Goal: Task Accomplishment & Management: Use online tool/utility

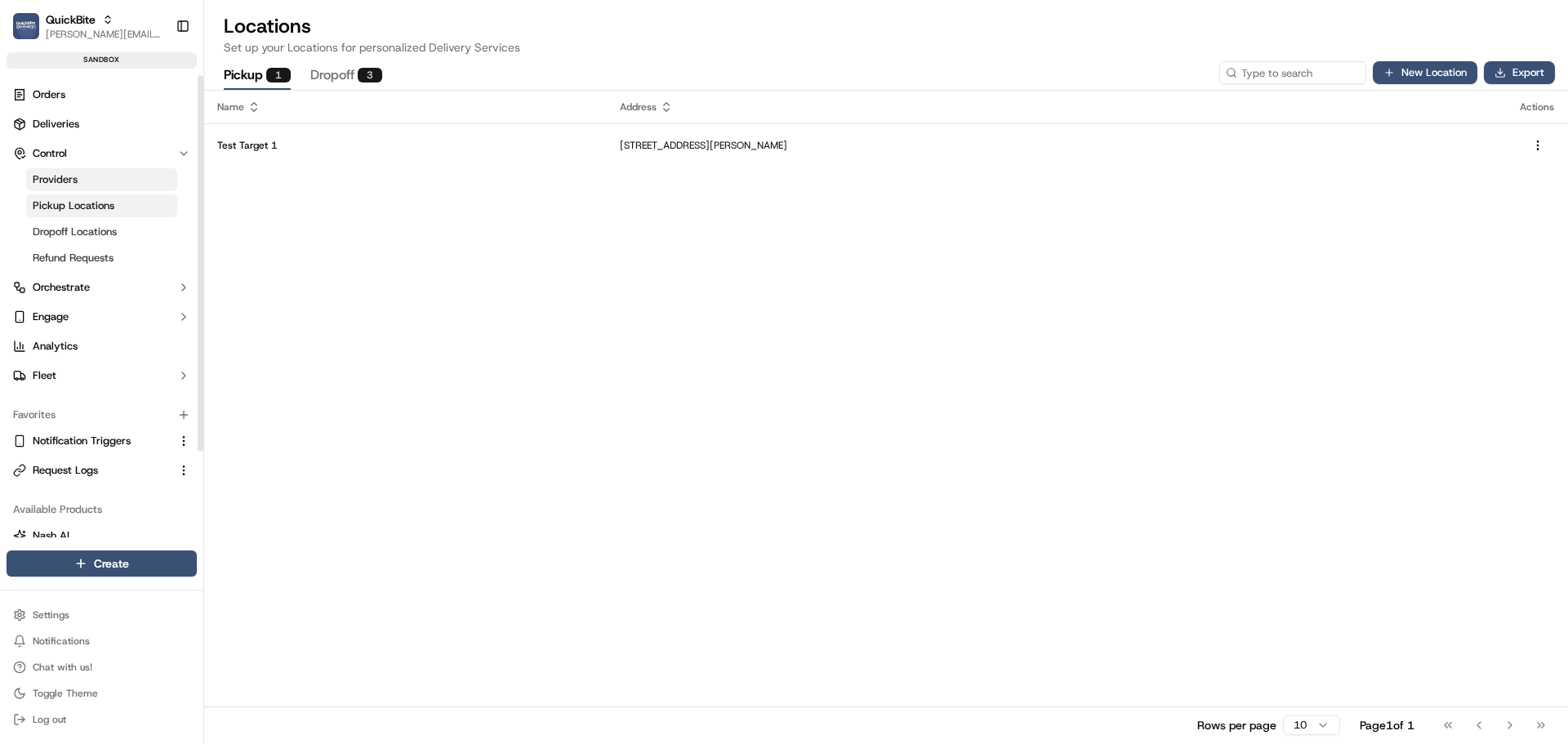
click at [93, 181] on link "Providers" at bounding box center [101, 179] width 151 height 23
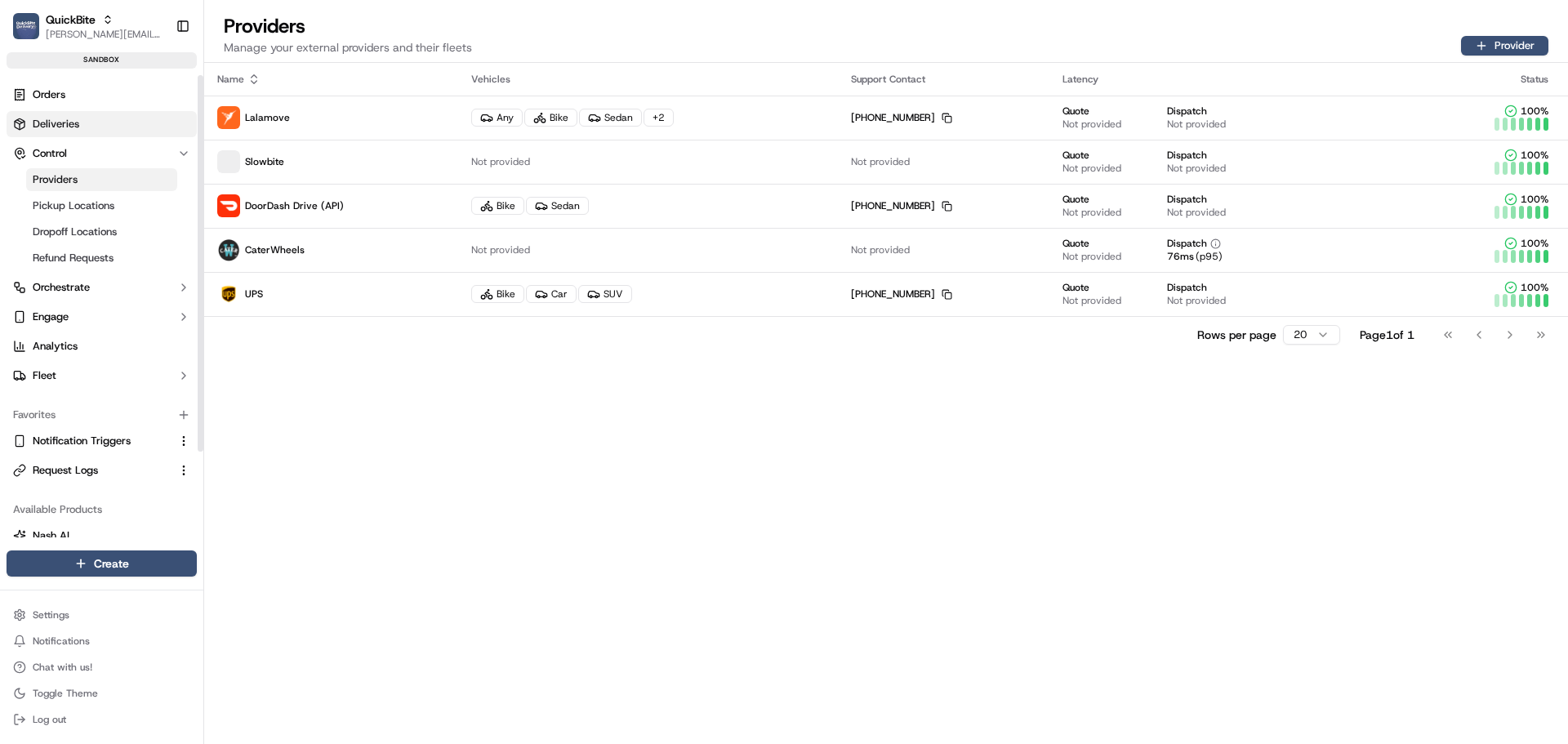
click at [71, 117] on span "Deliveries" at bounding box center [55, 124] width 46 height 14
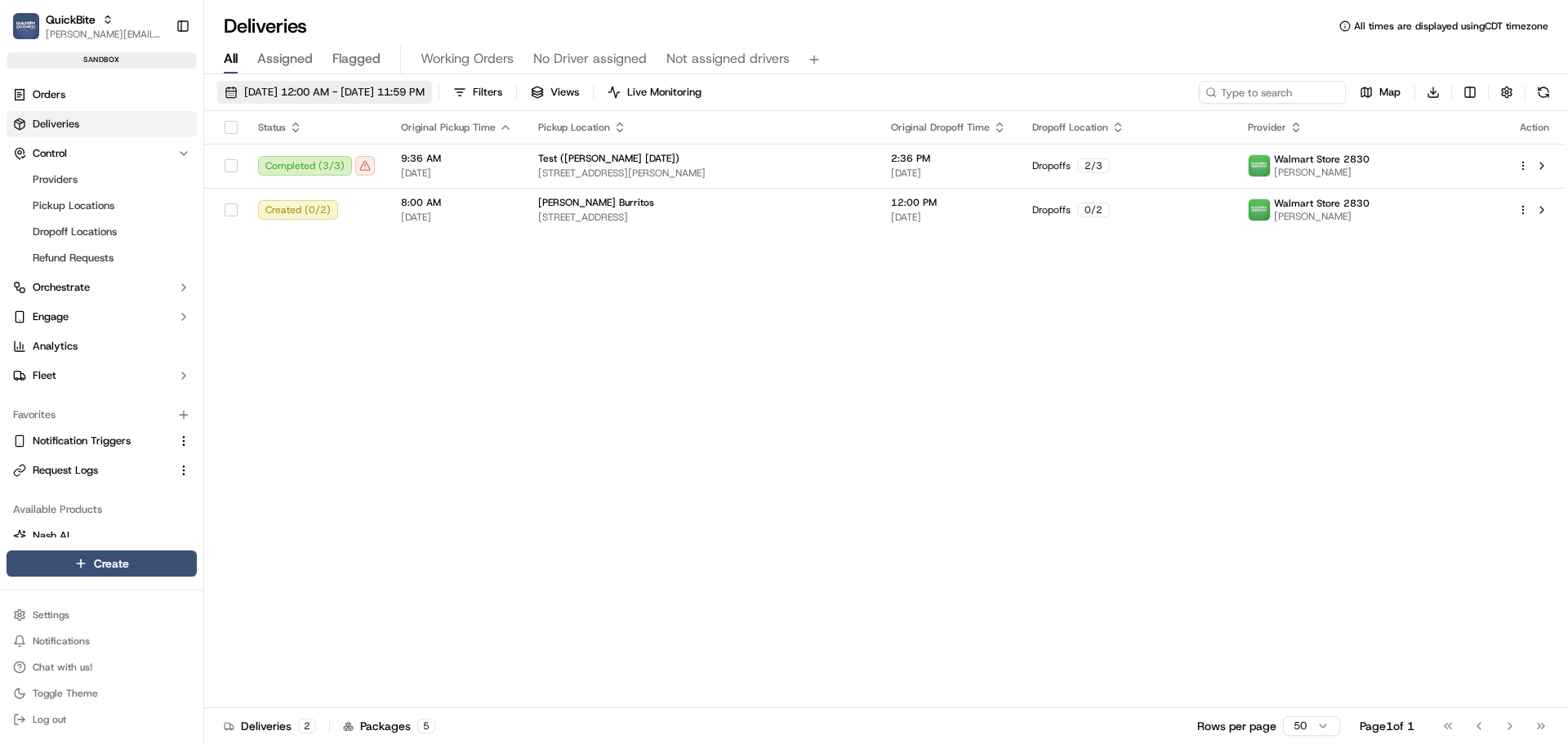
click at [351, 96] on span "09/01/2025 12:00 AM - 09/09/2025 11:59 PM" at bounding box center [335, 92] width 181 height 14
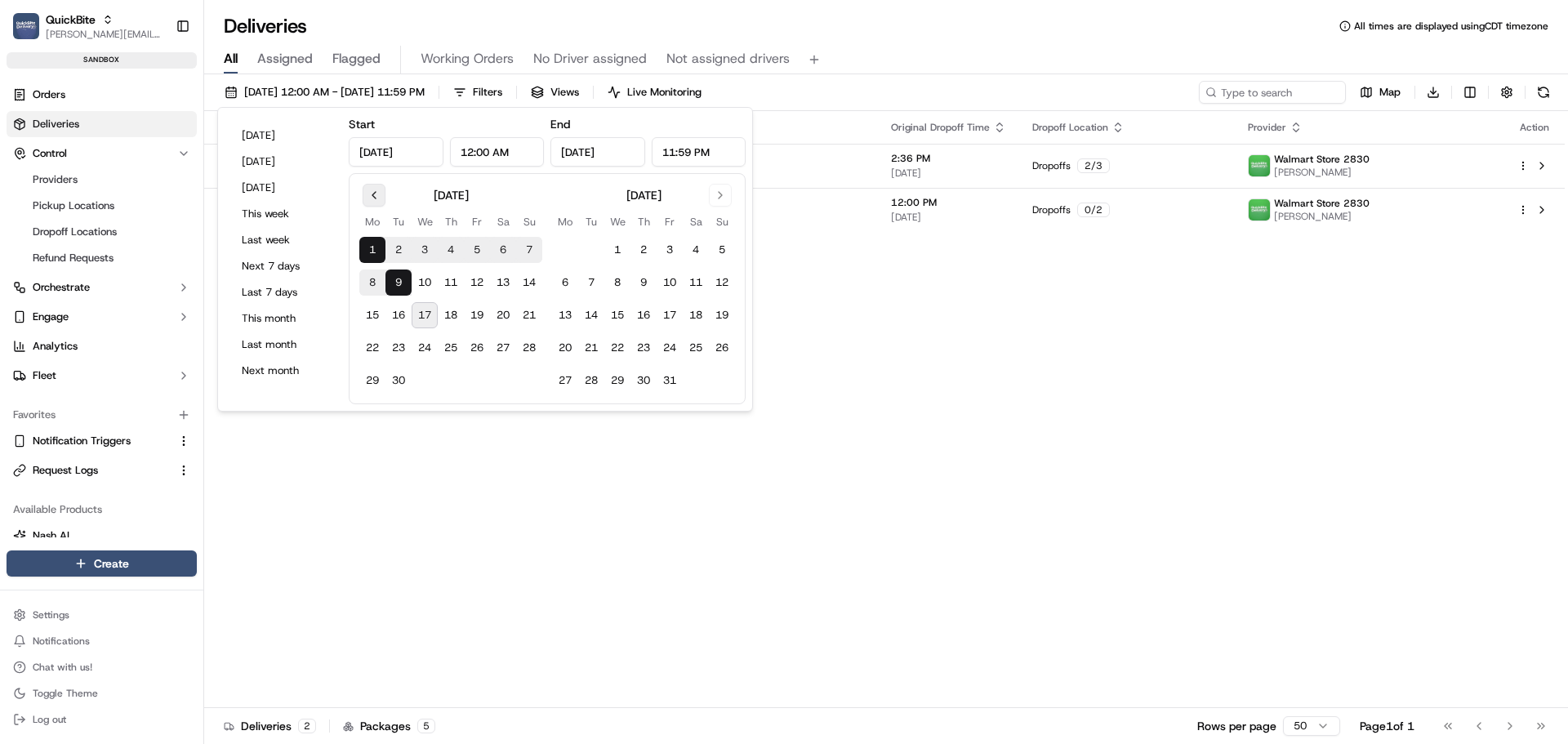
click at [376, 201] on button "Go to previous month" at bounding box center [373, 194] width 23 height 23
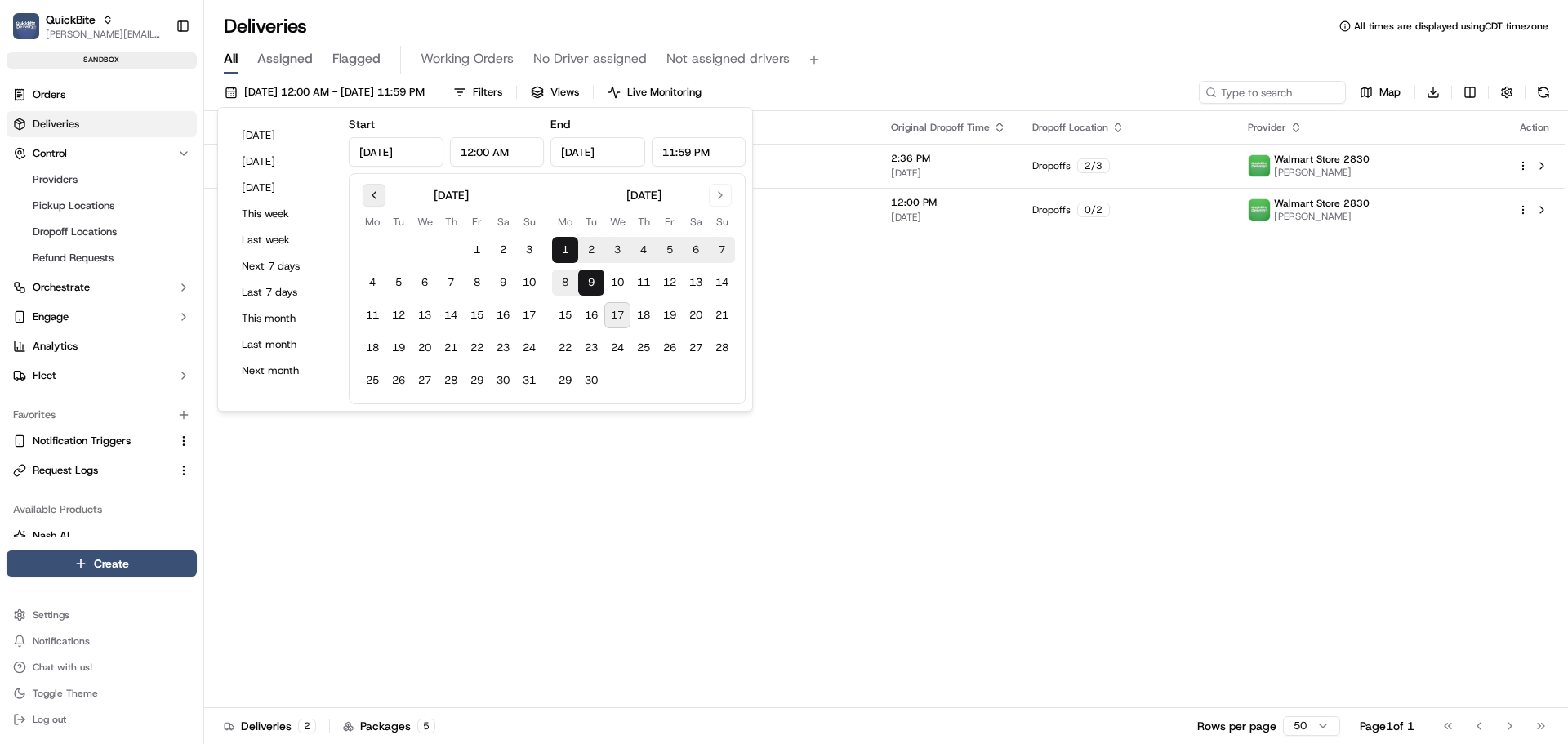
click at [376, 201] on button "Go to previous month" at bounding box center [373, 194] width 23 height 23
click at [373, 183] on div "July 2025 Mo Tu We Th Fr Sa Su 1 2 3 4 5 6 7 8 9 10 11 12 13 14 15 16 17 18 19 …" at bounding box center [547, 289] width 397 height 231
click at [372, 195] on button "Go to previous month" at bounding box center [373, 194] width 23 height 23
drag, startPoint x: 420, startPoint y: 153, endPoint x: 432, endPoint y: 154, distance: 12.0
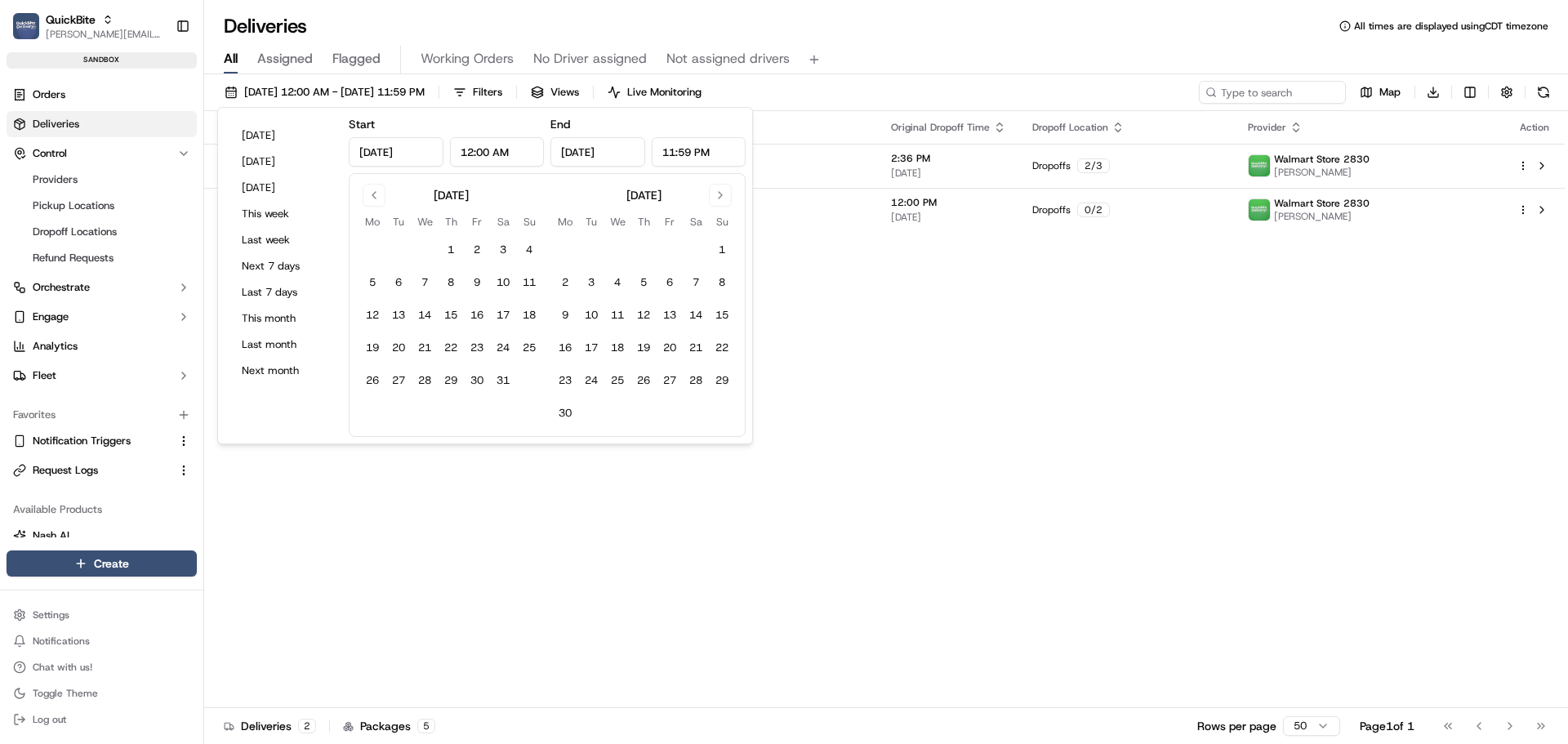
click at [421, 154] on input "Sep 1, 2025" at bounding box center [396, 152] width 95 height 30
type input "Sep 1, 2024"
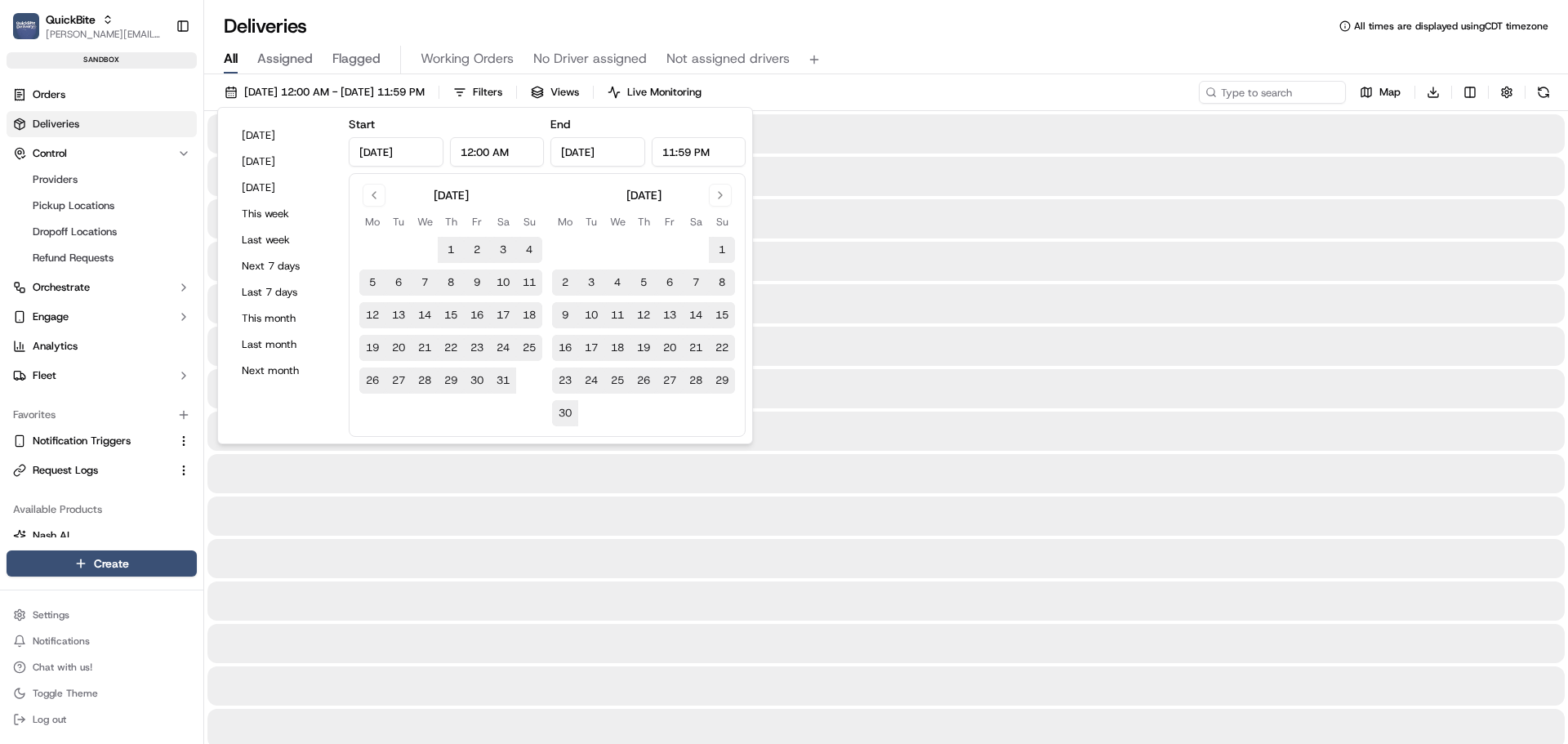
click at [772, 559] on div at bounding box center [885, 558] width 1357 height 39
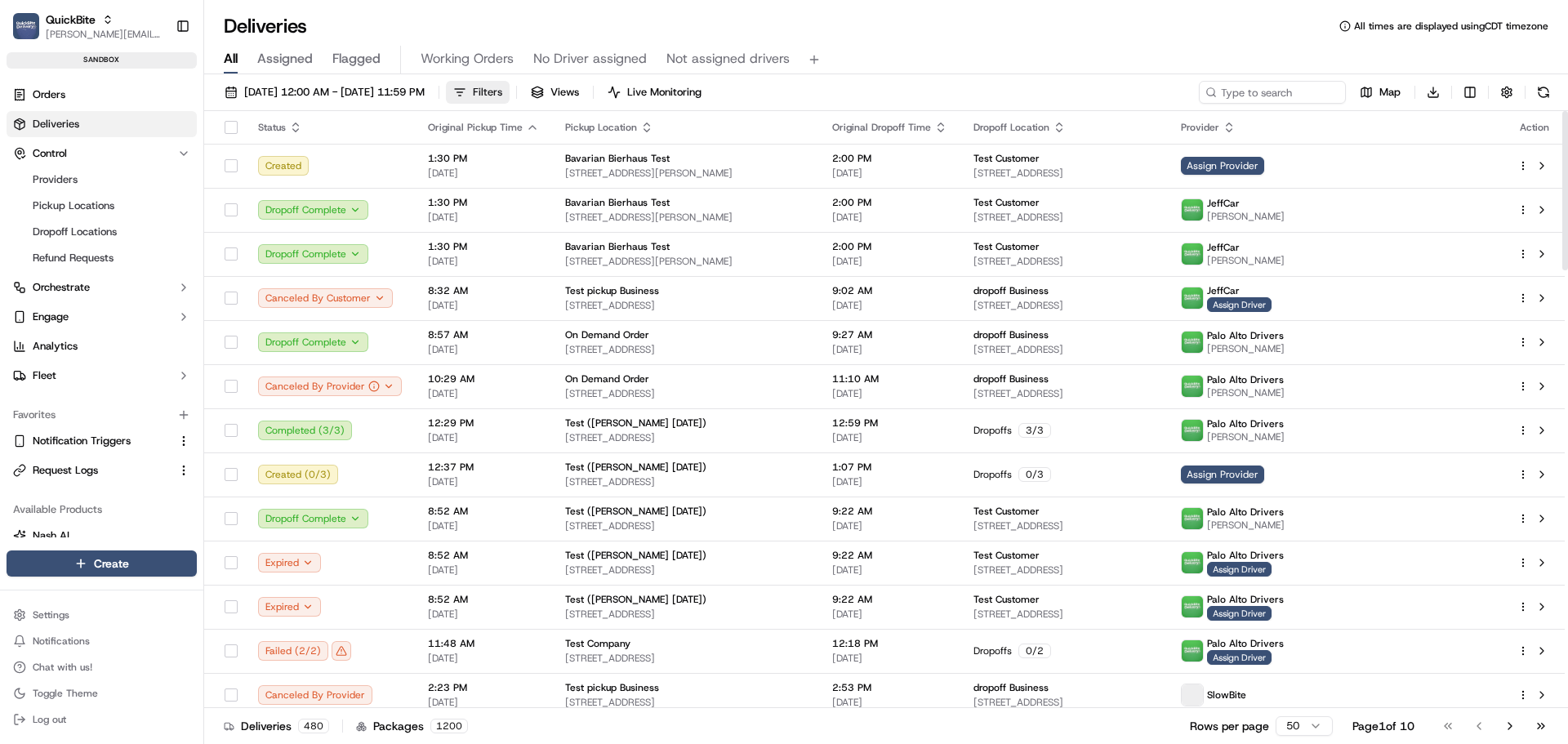
click at [510, 87] on button "Filters" at bounding box center [477, 91] width 63 height 23
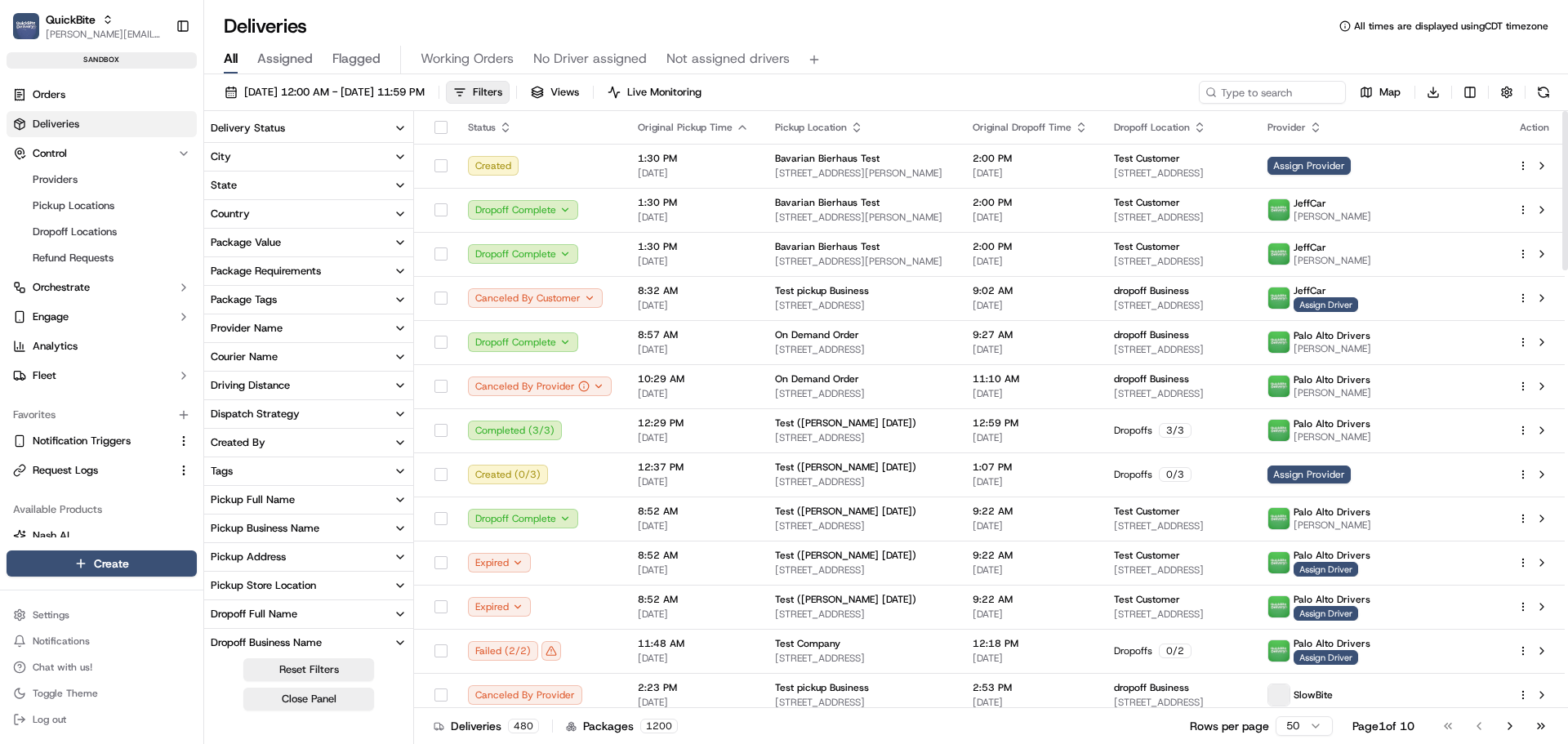
click at [246, 322] on div "Provider Name" at bounding box center [246, 328] width 71 height 14
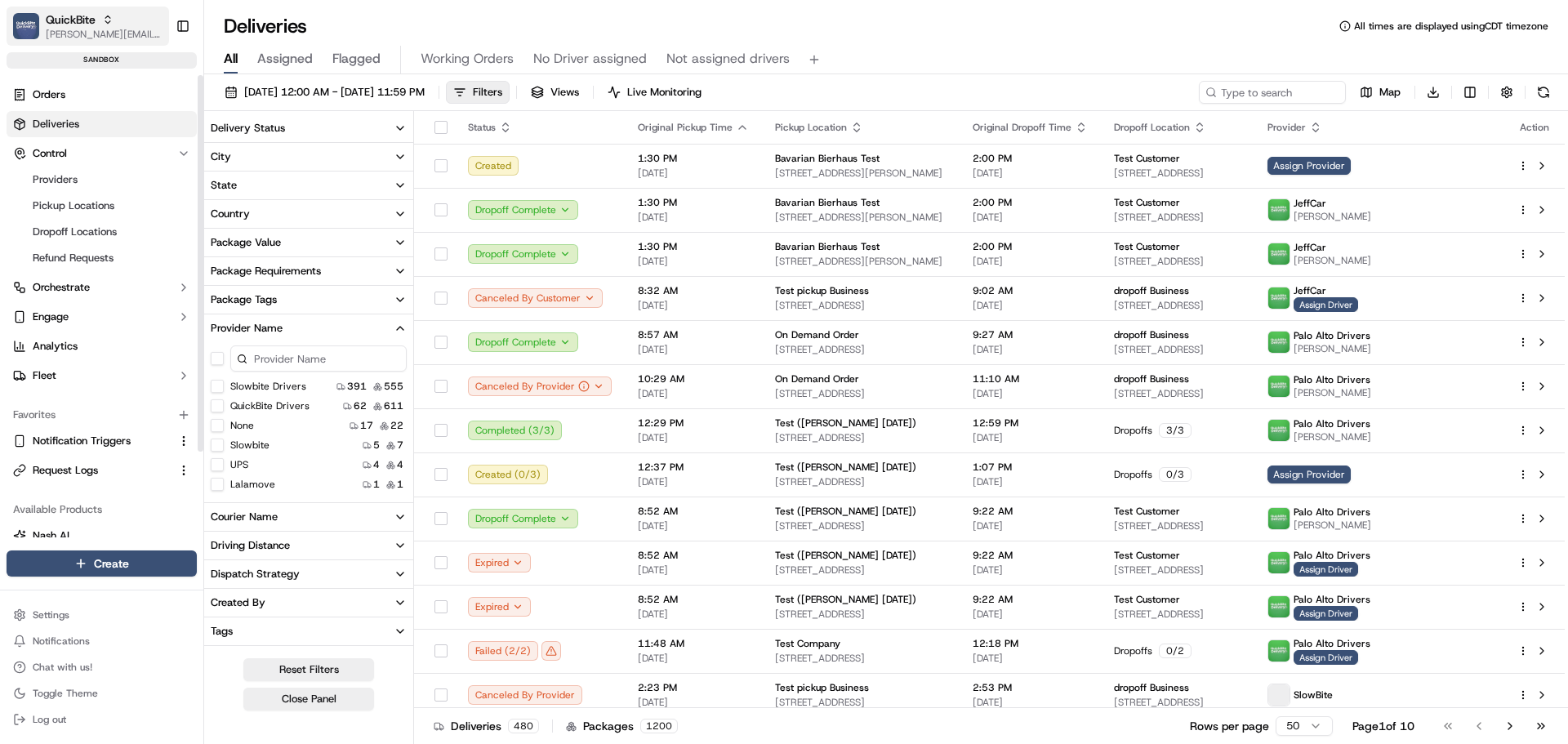
click at [80, 33] on span "jeff@usenash.com" at bounding box center [104, 34] width 117 height 13
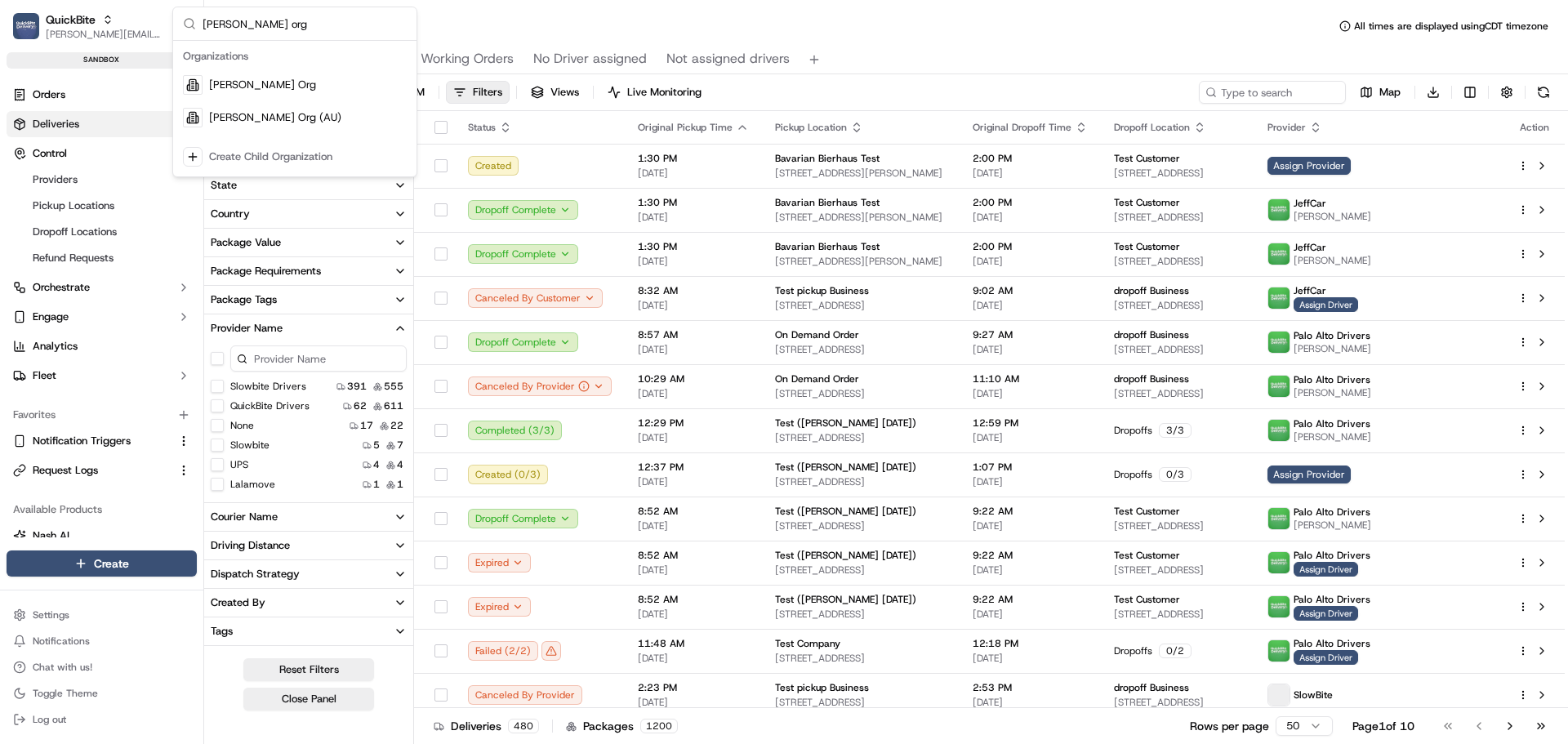
type input "[PERSON_NAME] org"
click at [232, 89] on span "[PERSON_NAME] Org" at bounding box center [262, 85] width 107 height 14
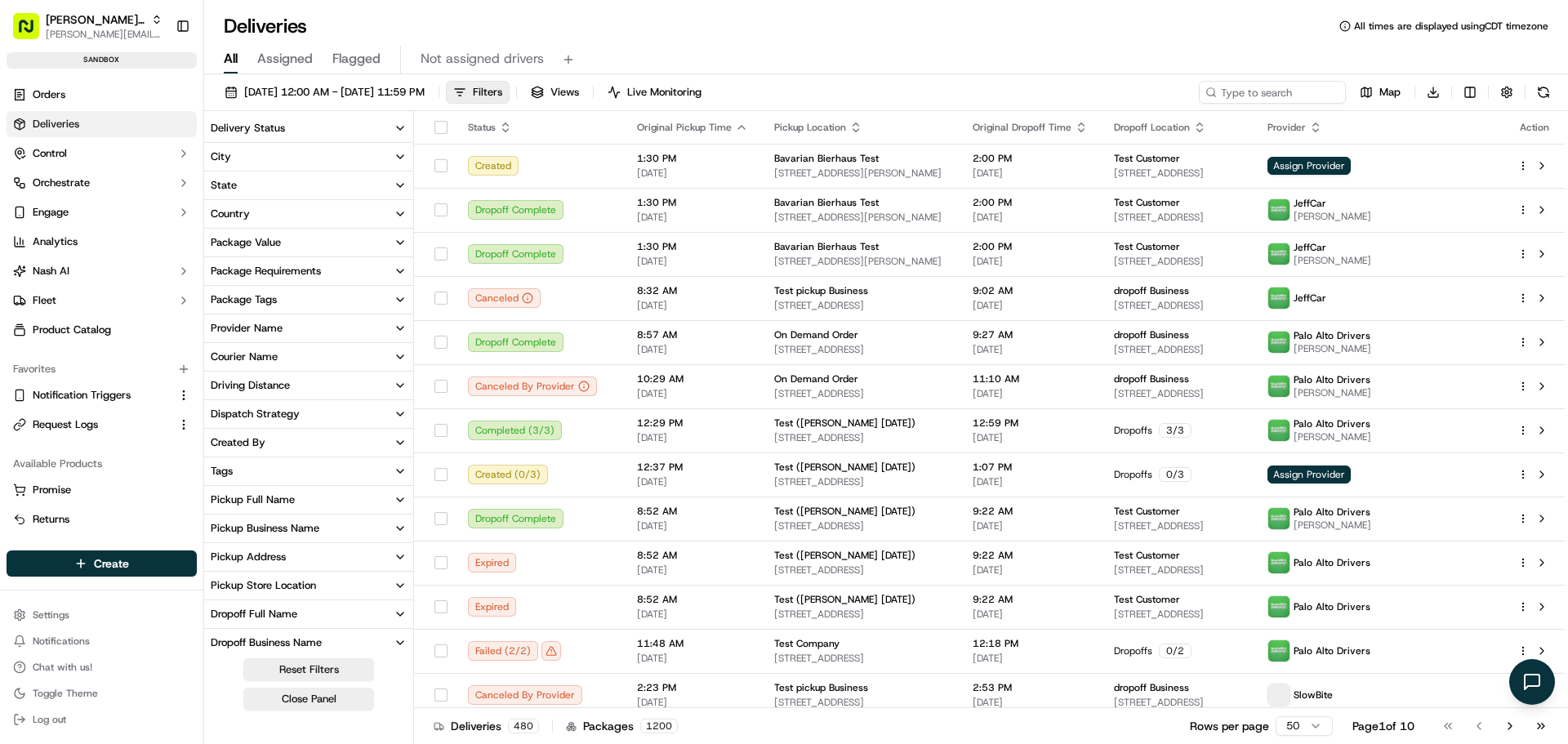
click at [227, 324] on div "Provider Name" at bounding box center [246, 328] width 71 height 14
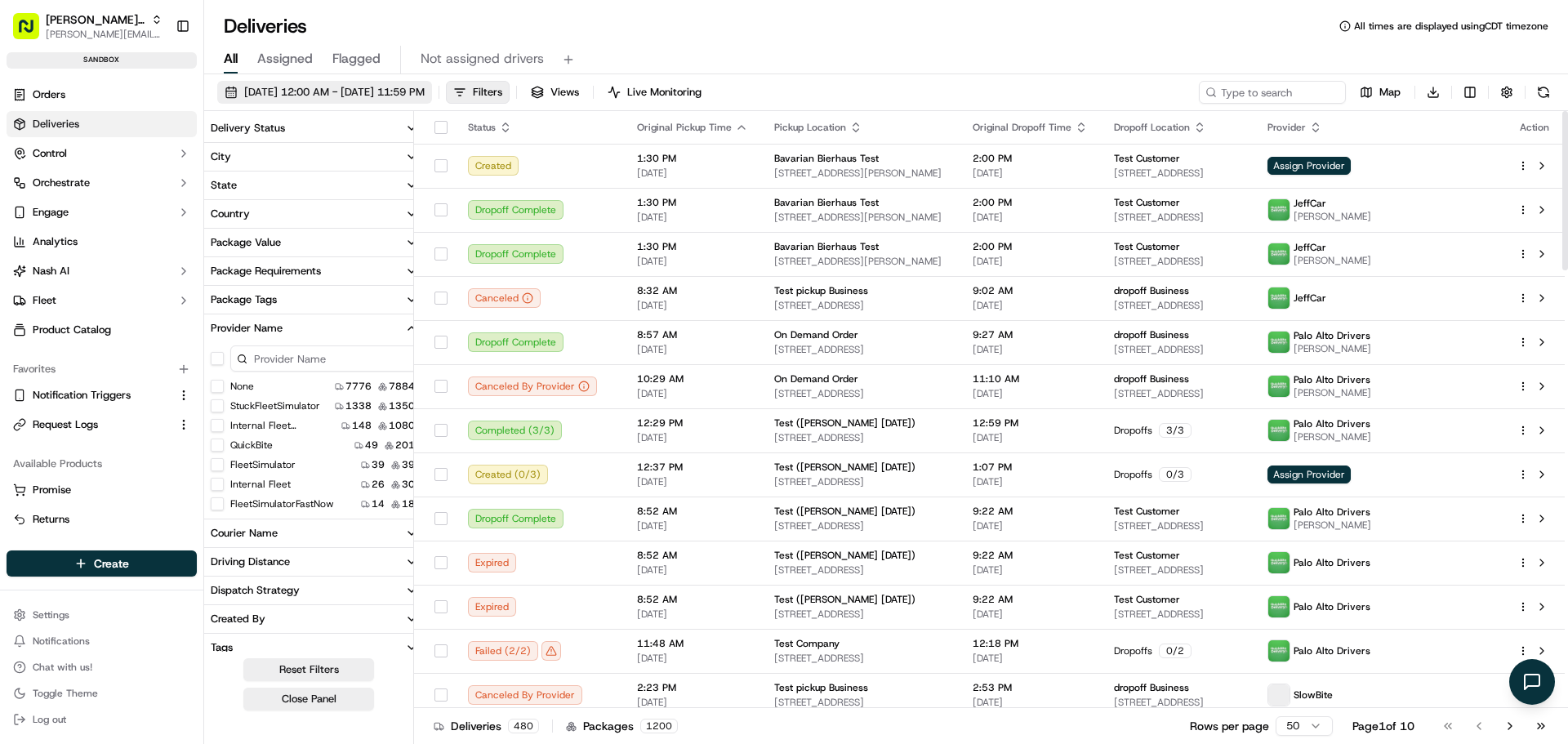
click at [391, 82] on button "09/01/2024 12:00 AM - 09/09/2025 11:59 PM" at bounding box center [325, 91] width 215 height 23
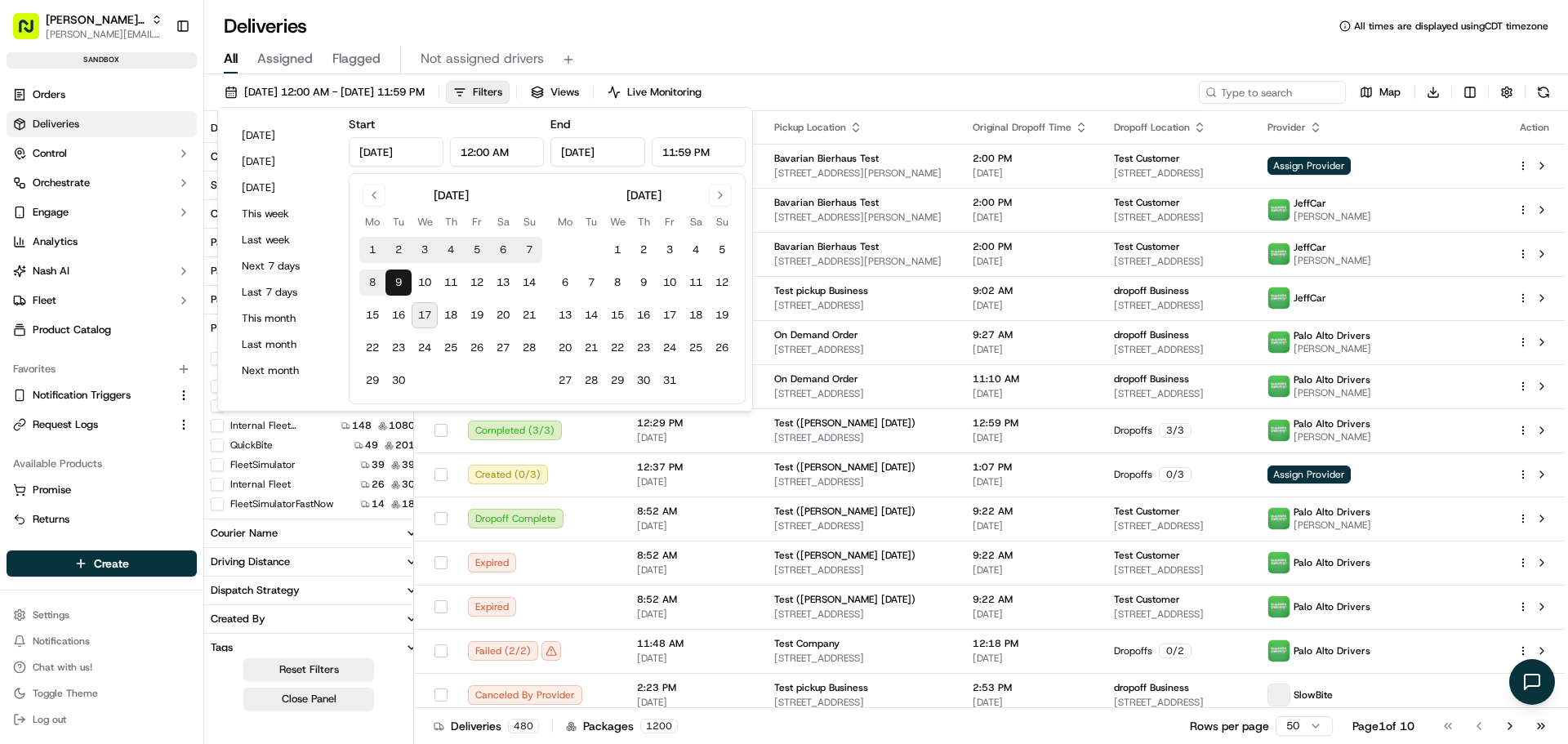
click at [914, 19] on div "Deliveries All times are displayed using CDT timezone" at bounding box center [886, 25] width 1365 height 26
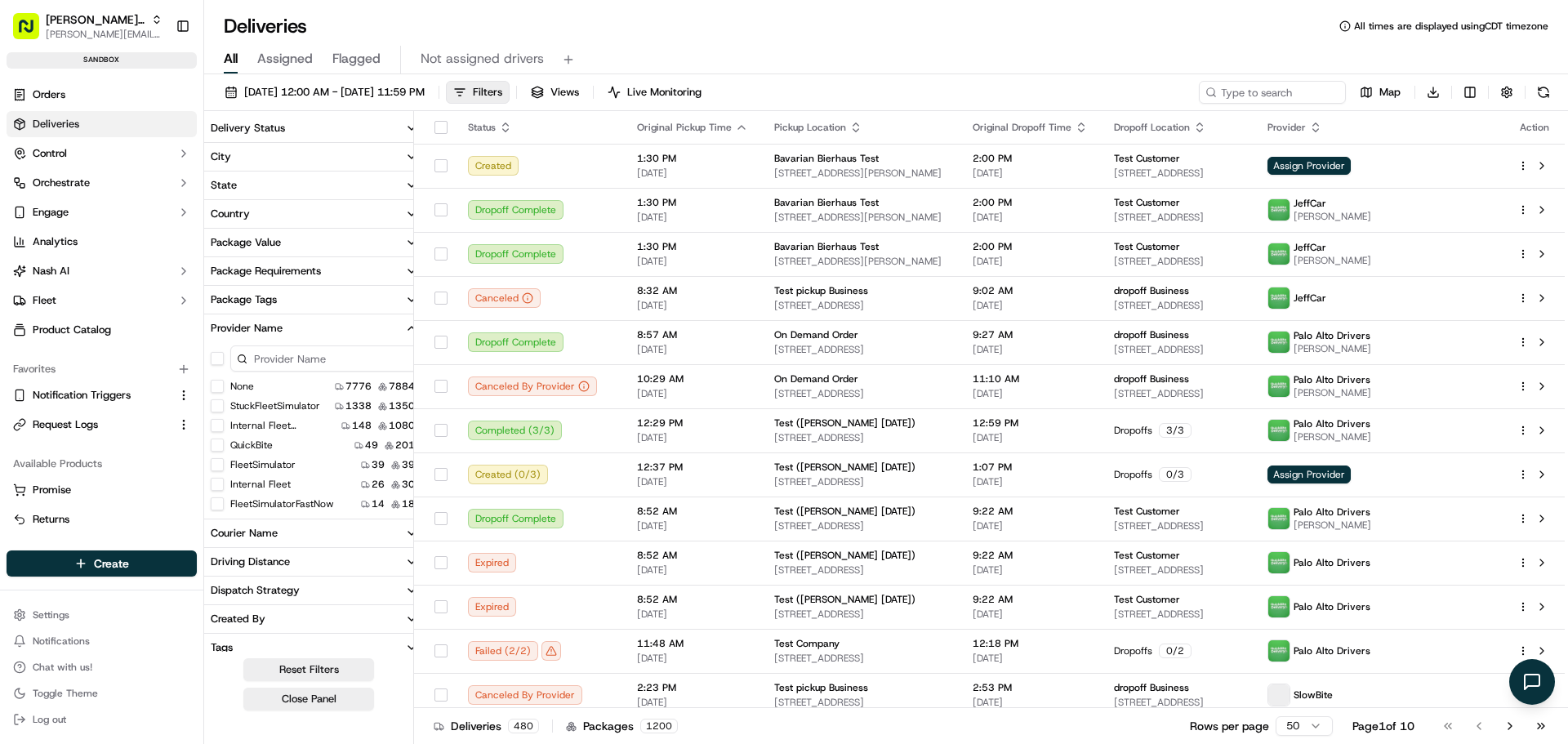
click at [277, 357] on input at bounding box center [325, 358] width 188 height 26
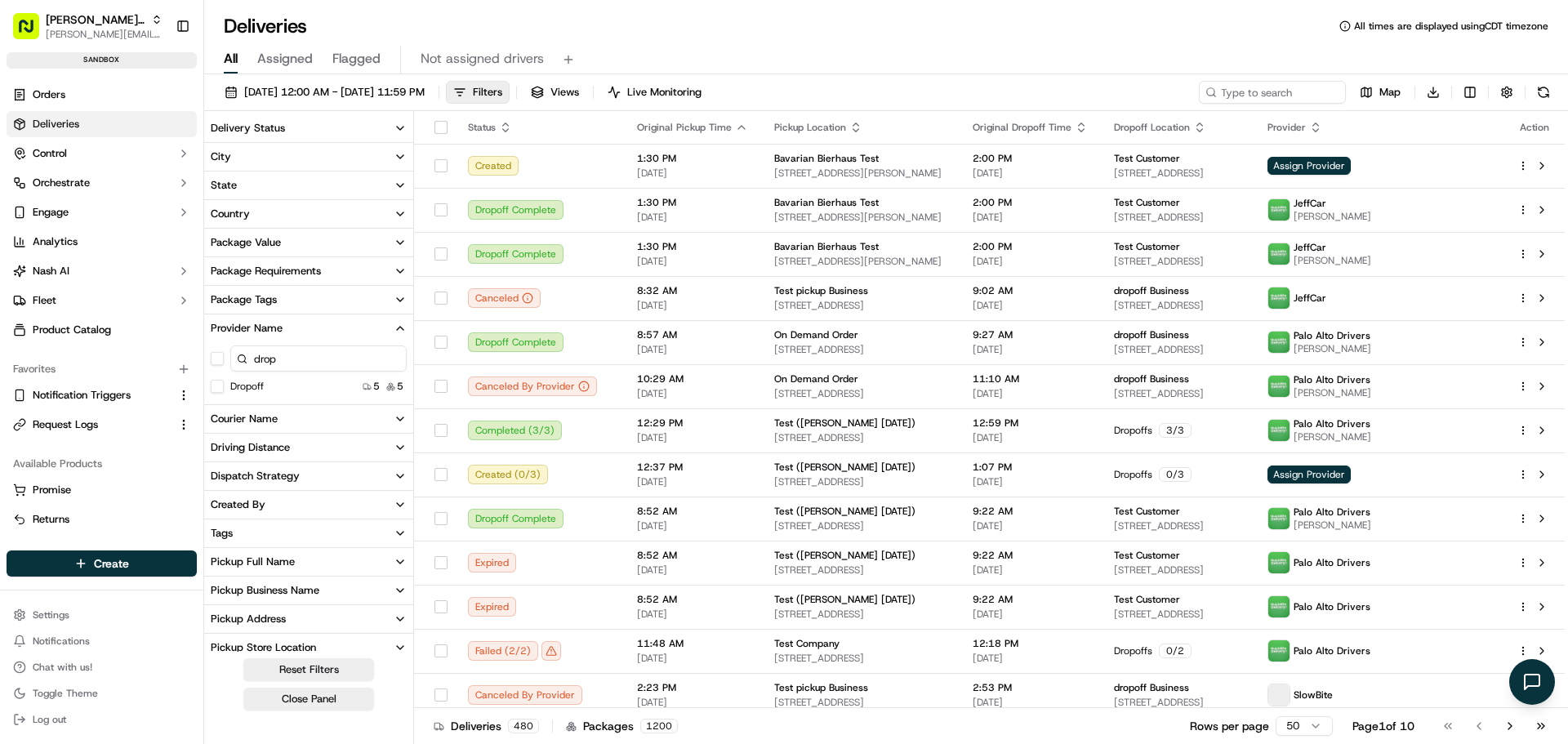
type input "drop"
click at [215, 387] on button "Dropoff" at bounding box center [217, 386] width 13 height 13
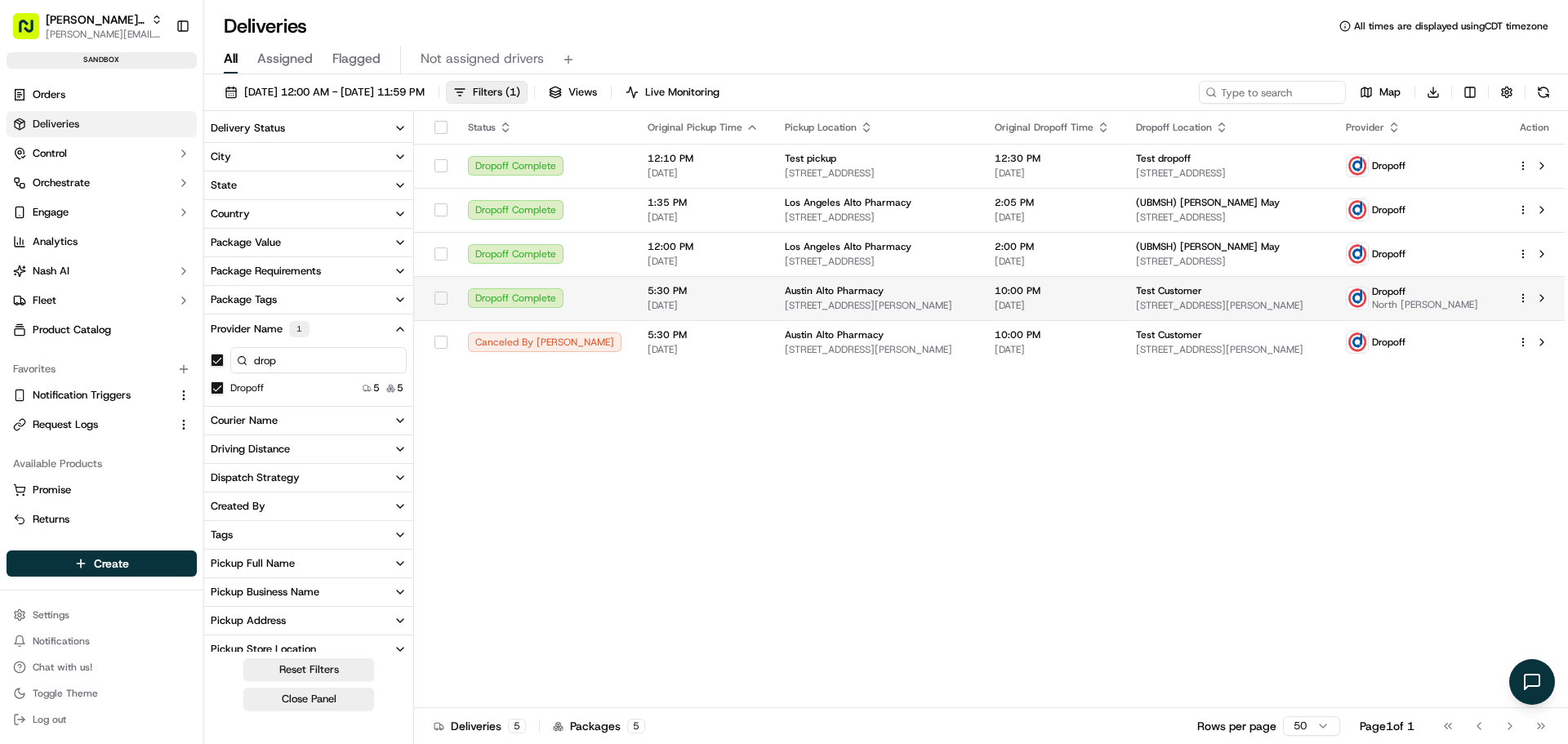
click at [1525, 297] on html "Nash Org jeff@usenash.com Toggle Sidebar sandbox Orders Deliveries Control Orch…" at bounding box center [784, 372] width 1568 height 744
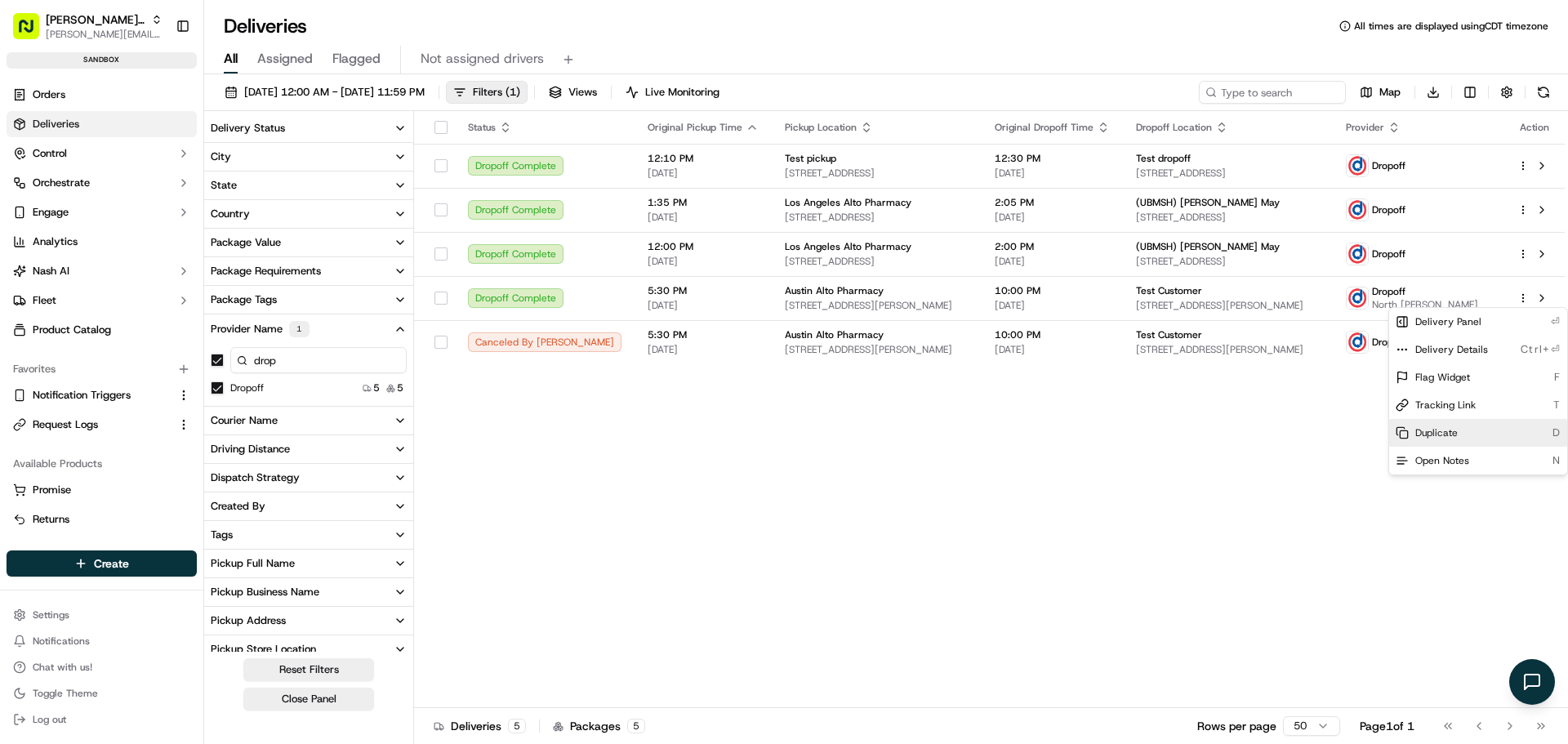
click at [1475, 433] on div "Duplicate D" at bounding box center [1478, 432] width 178 height 28
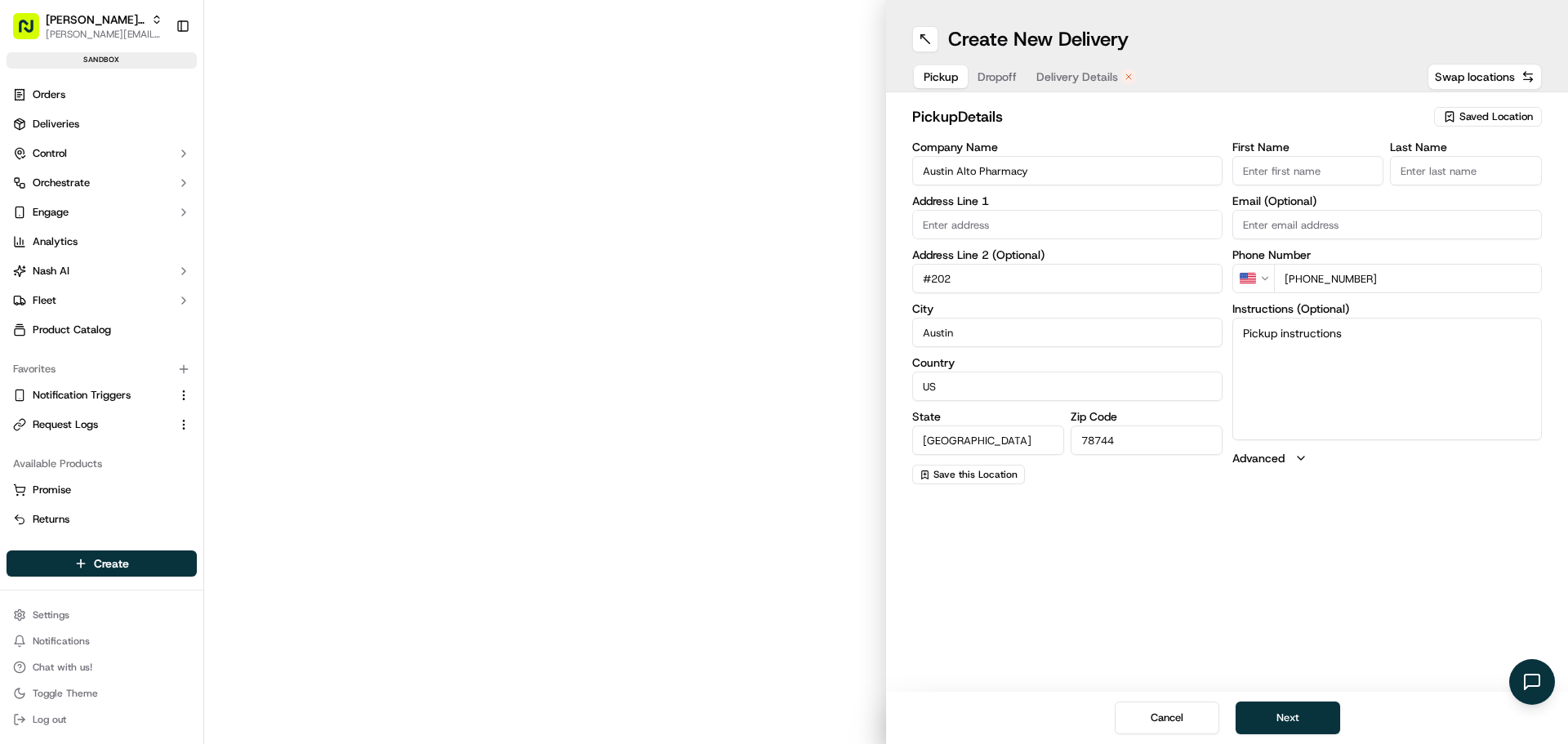
type input "4175 Freidrich Ln"
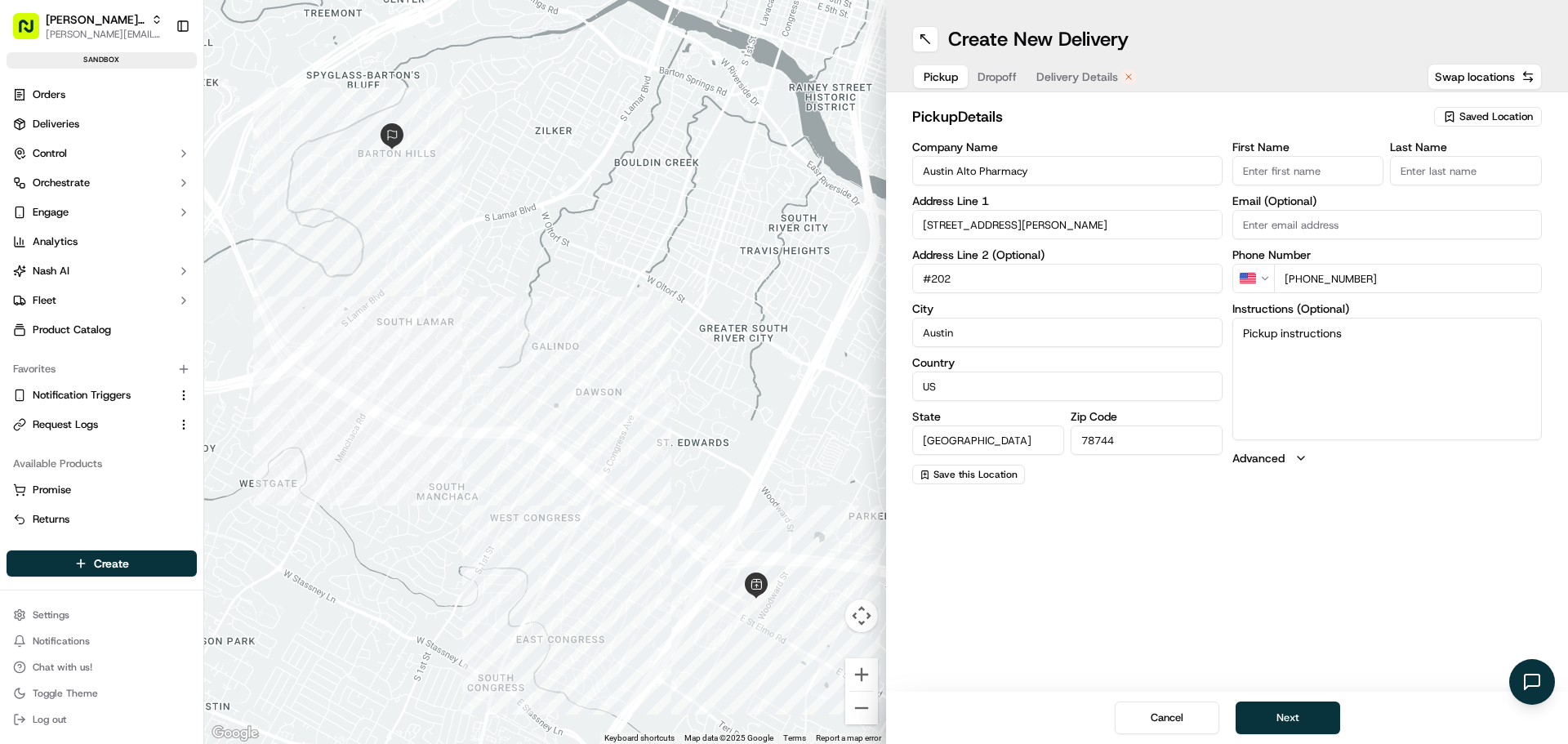
click at [1088, 83] on span "Delivery Details" at bounding box center [1077, 77] width 81 height 16
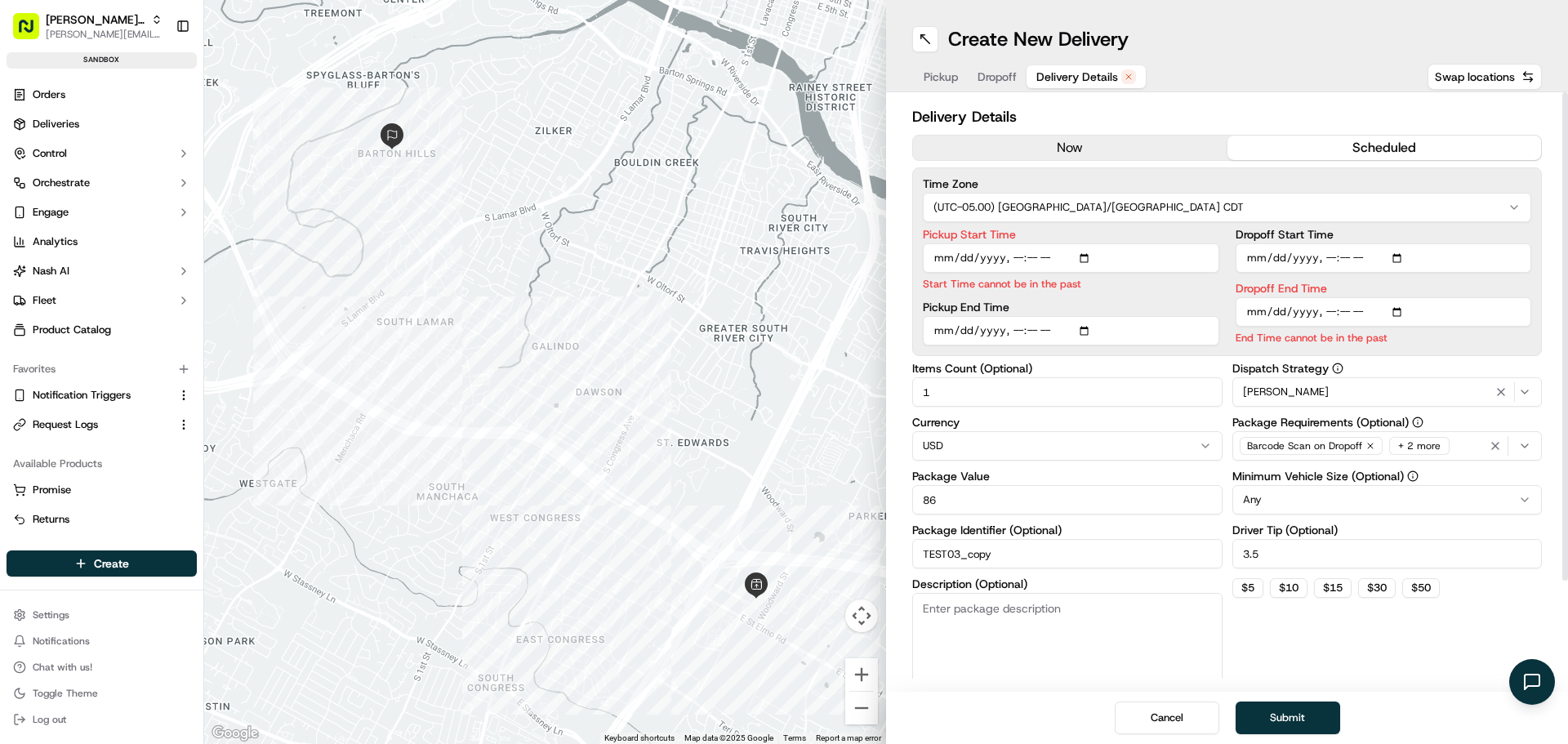
click at [1324, 393] on div "Jeff Test" at bounding box center [1388, 392] width 302 height 20
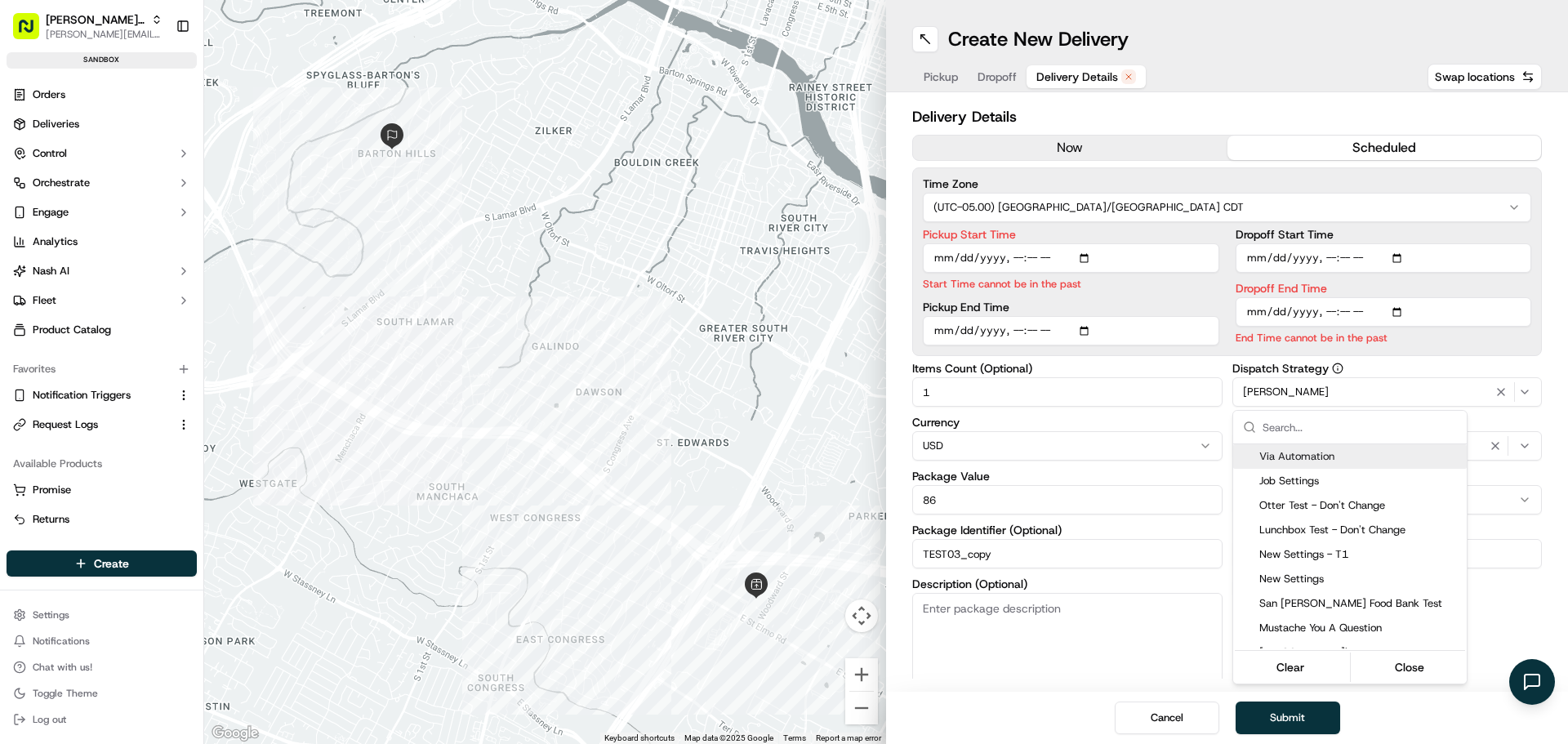
click at [1324, 400] on html "Nash Org jeff@usenash.com Toggle Sidebar sandbox Orders Deliveries Control Orch…" at bounding box center [784, 372] width 1568 height 744
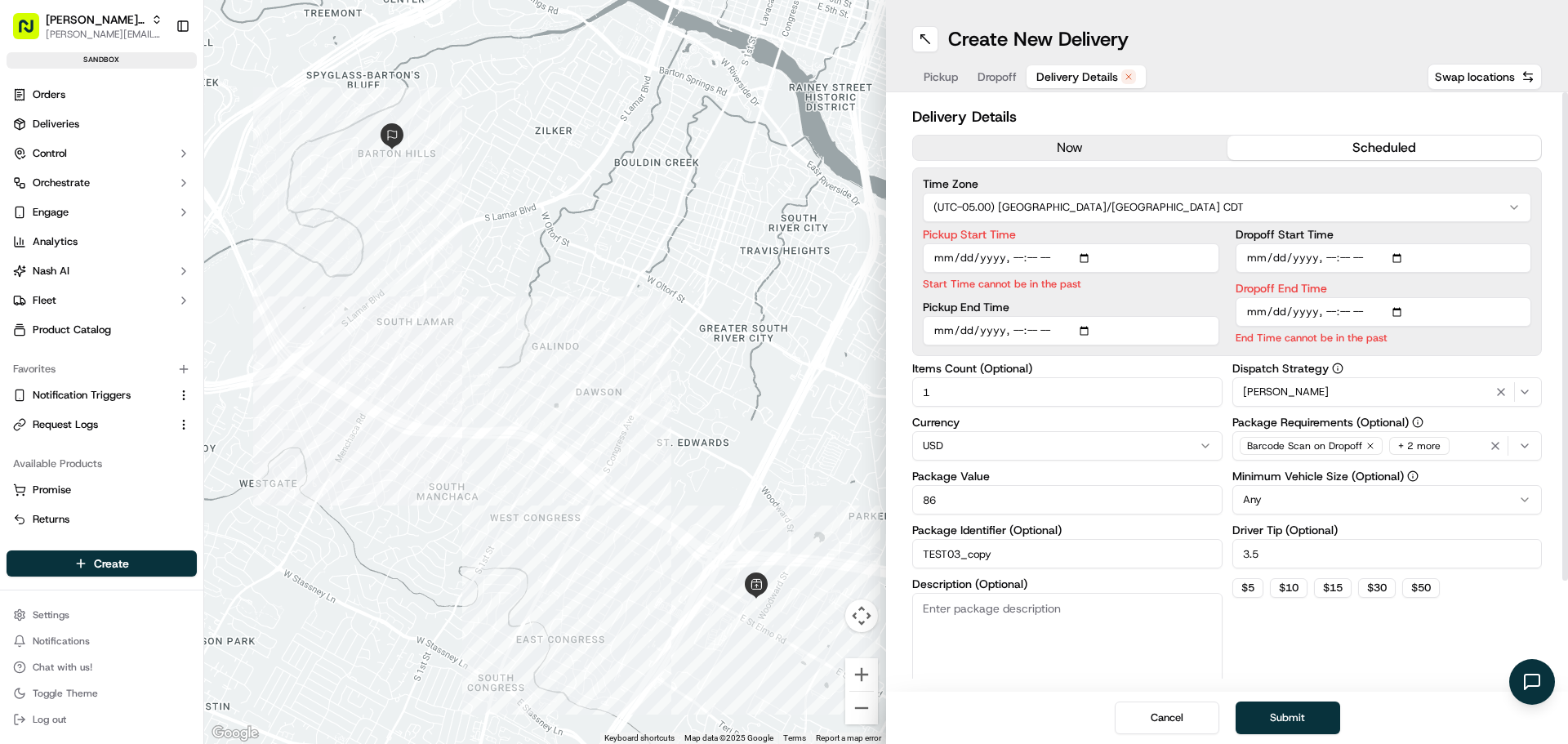
click at [1088, 258] on input "Pickup Start Time" at bounding box center [1072, 258] width 297 height 30
type input "2025-09-18T17:30"
click at [1408, 318] on input "Dropoff End Time" at bounding box center [1384, 312] width 297 height 30
click at [1401, 315] on input "Dropoff End Time" at bounding box center [1384, 312] width 297 height 30
type input "2025-09-18T22:00"
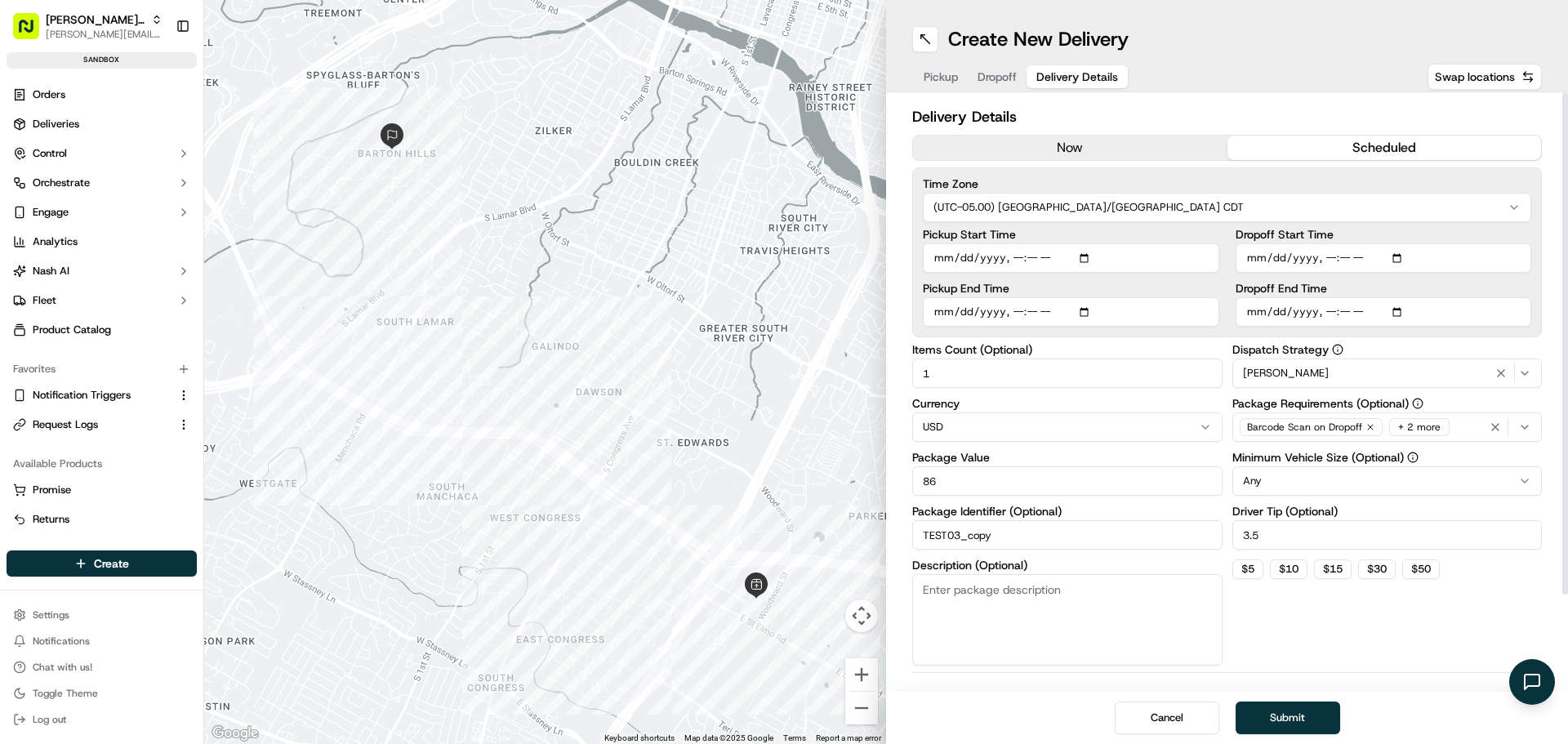
click at [1461, 672] on div "Delivery Details now scheduled Time Zone (UTC-05.00) America/Chicago CDT Pickup…" at bounding box center [1227, 447] width 629 height 684
drag, startPoint x: 1003, startPoint y: 528, endPoint x: 957, endPoint y: 535, distance: 46.5
click at [957, 535] on input "TEST03_copy" at bounding box center [1067, 534] width 310 height 30
type input "TEST091725_01"
click at [1335, 616] on div "Dispatch Strategy Jeff Test Package Requirements (Optional) Barcode Scan on Dro…" at bounding box center [1387, 504] width 310 height 322
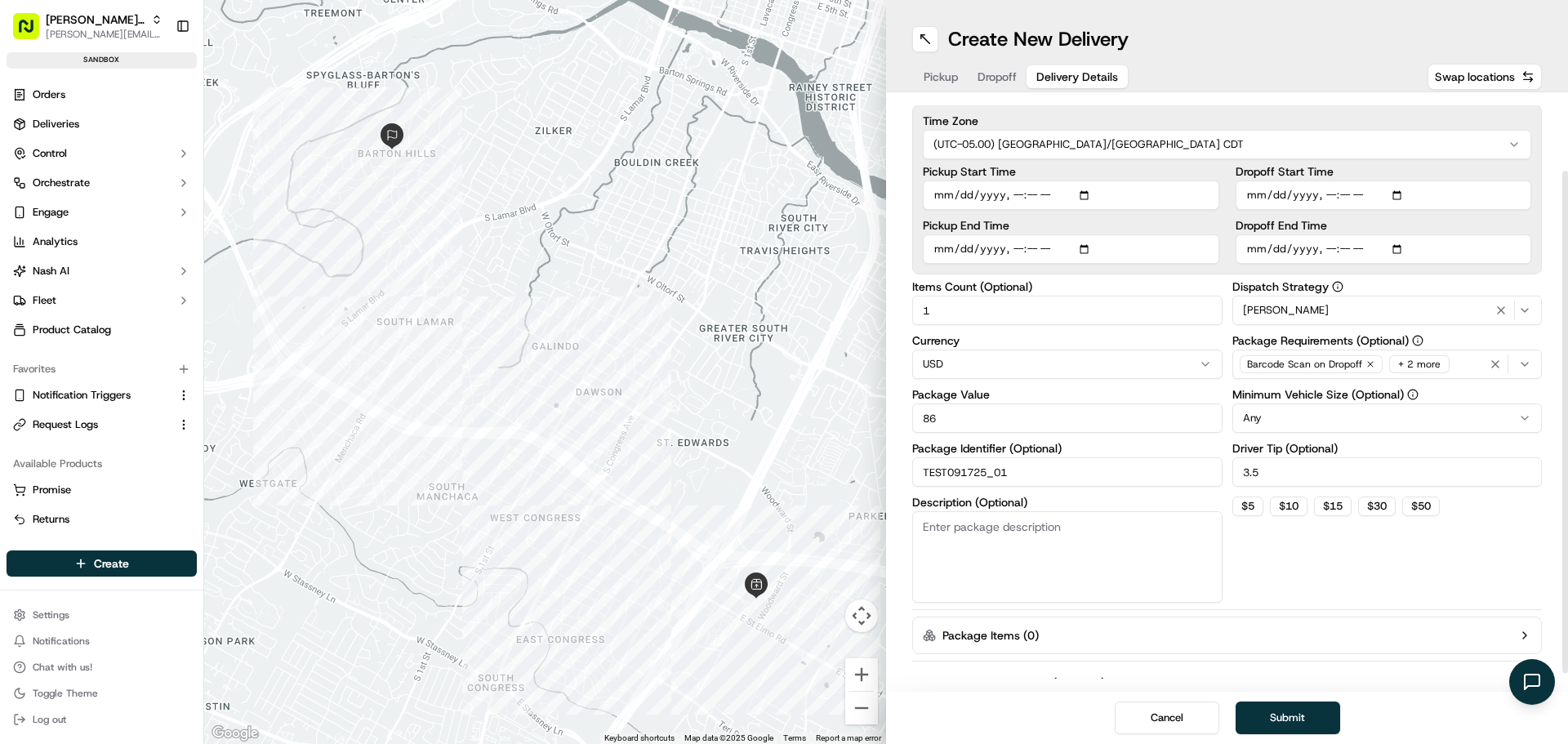
scroll to position [111, 0]
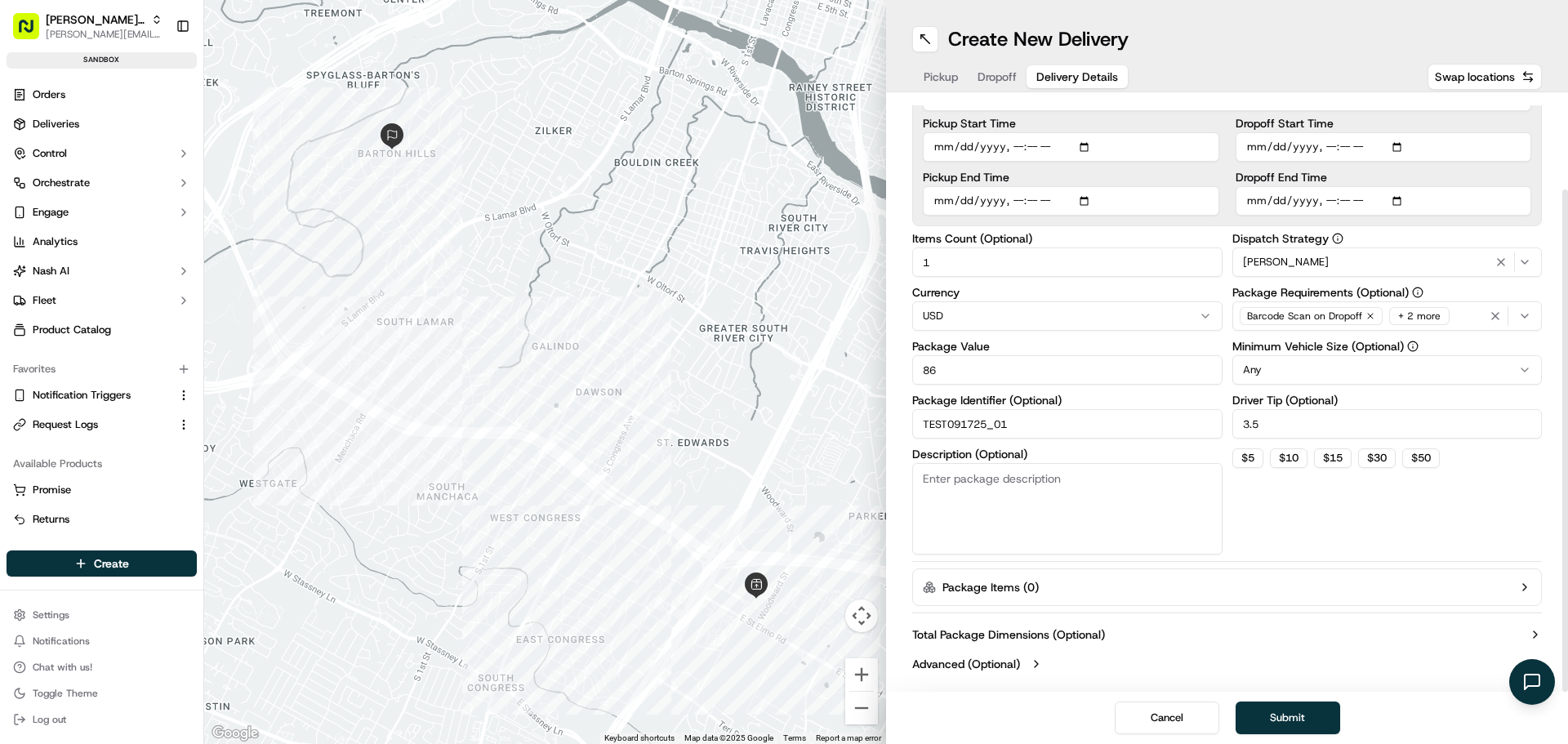
click at [1008, 667] on label "Advanced (Optional)" at bounding box center [966, 664] width 108 height 16
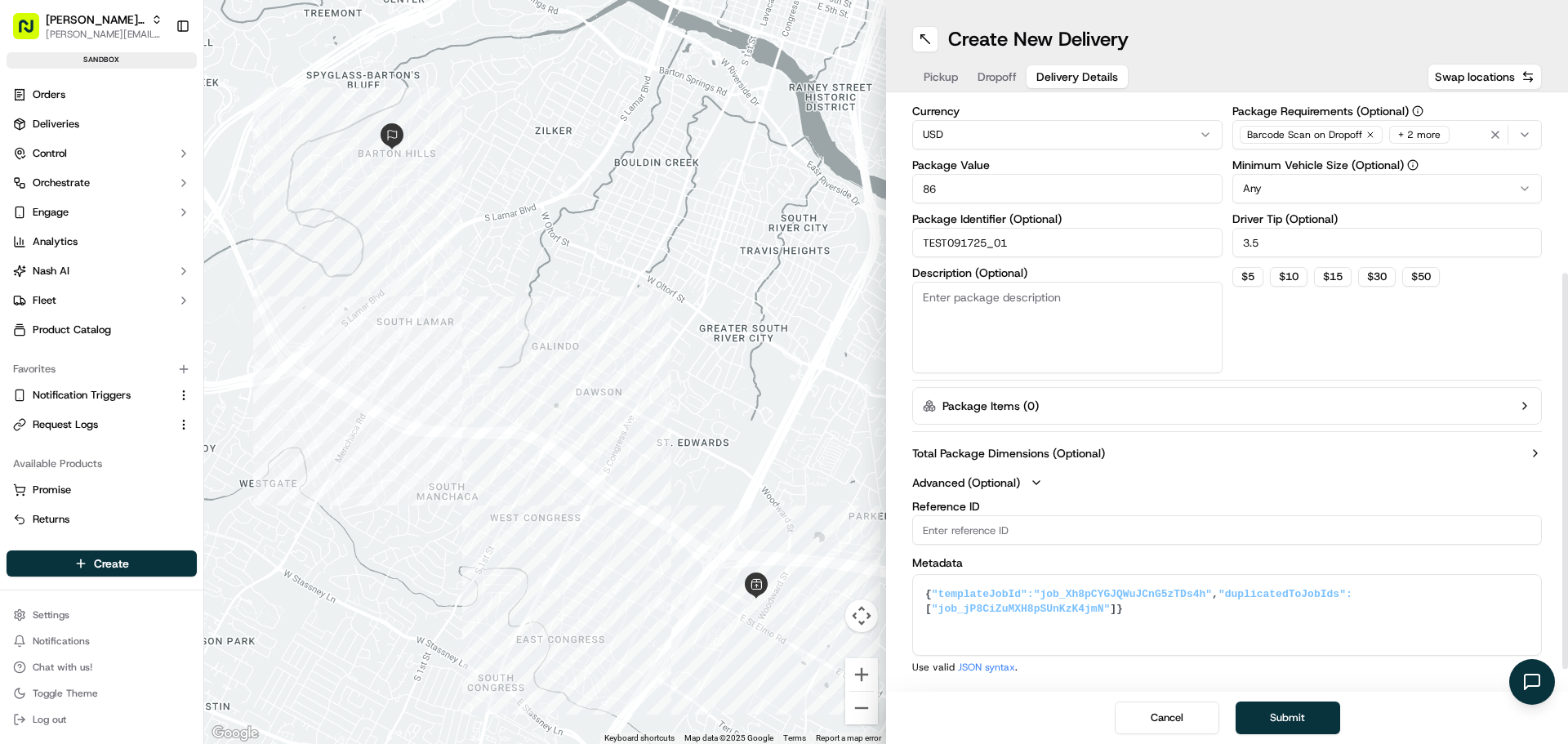
scroll to position [294, 0]
click at [1083, 451] on label "Total Package Dimensions (Optional)" at bounding box center [1008, 452] width 193 height 16
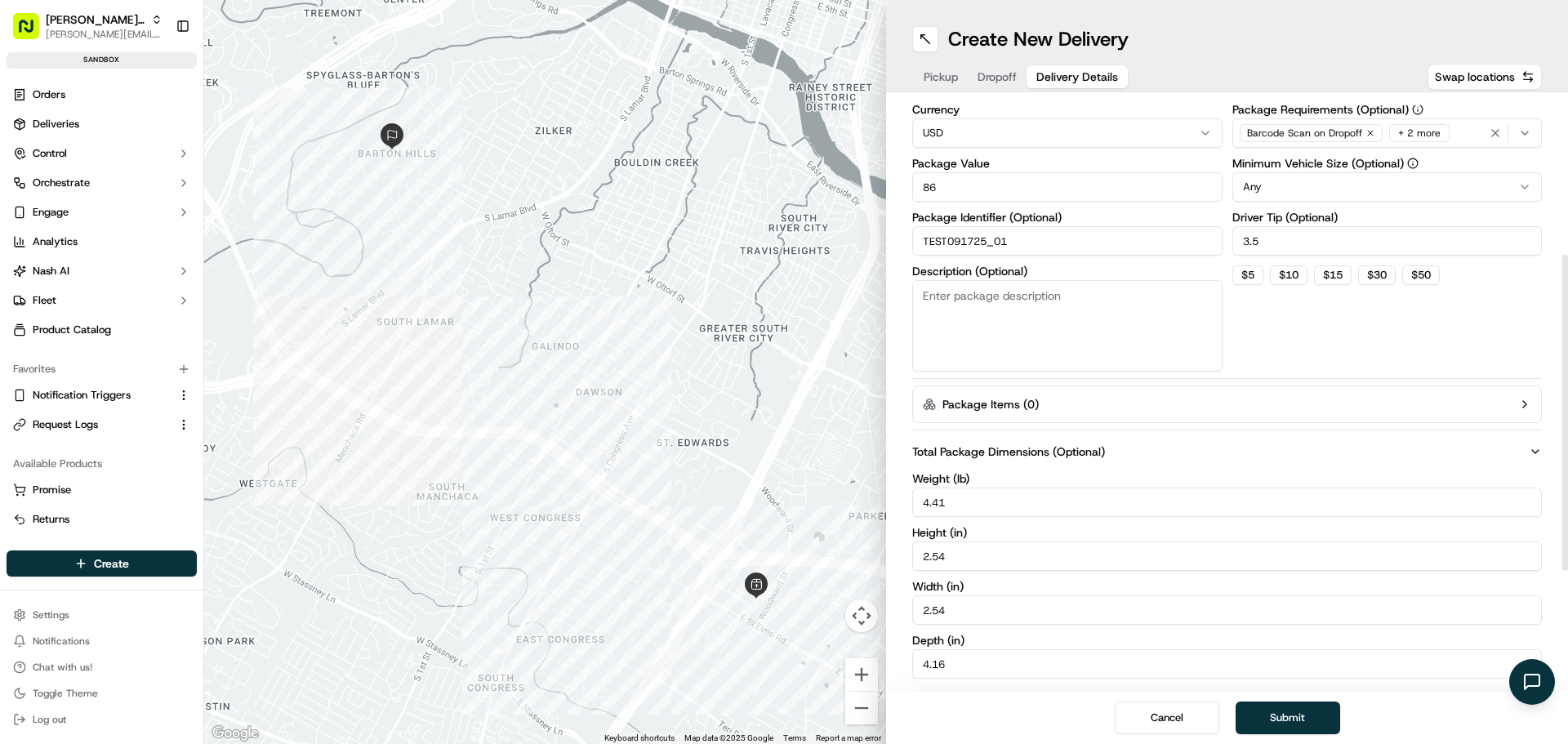
click at [1083, 451] on label "Total Package Dimensions (Optional)" at bounding box center [1008, 452] width 193 height 16
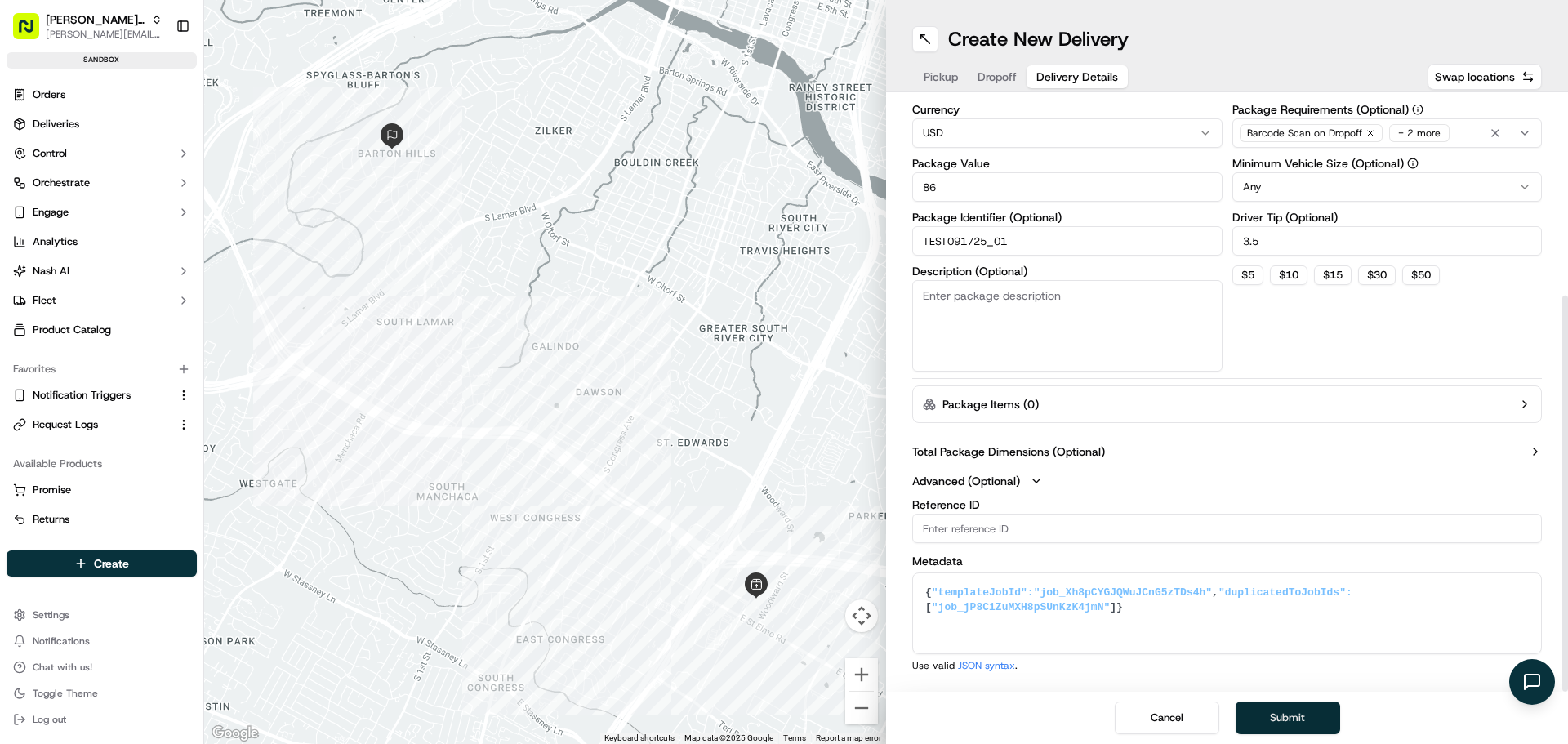
click at [1299, 718] on button "Submit" at bounding box center [1289, 718] width 105 height 33
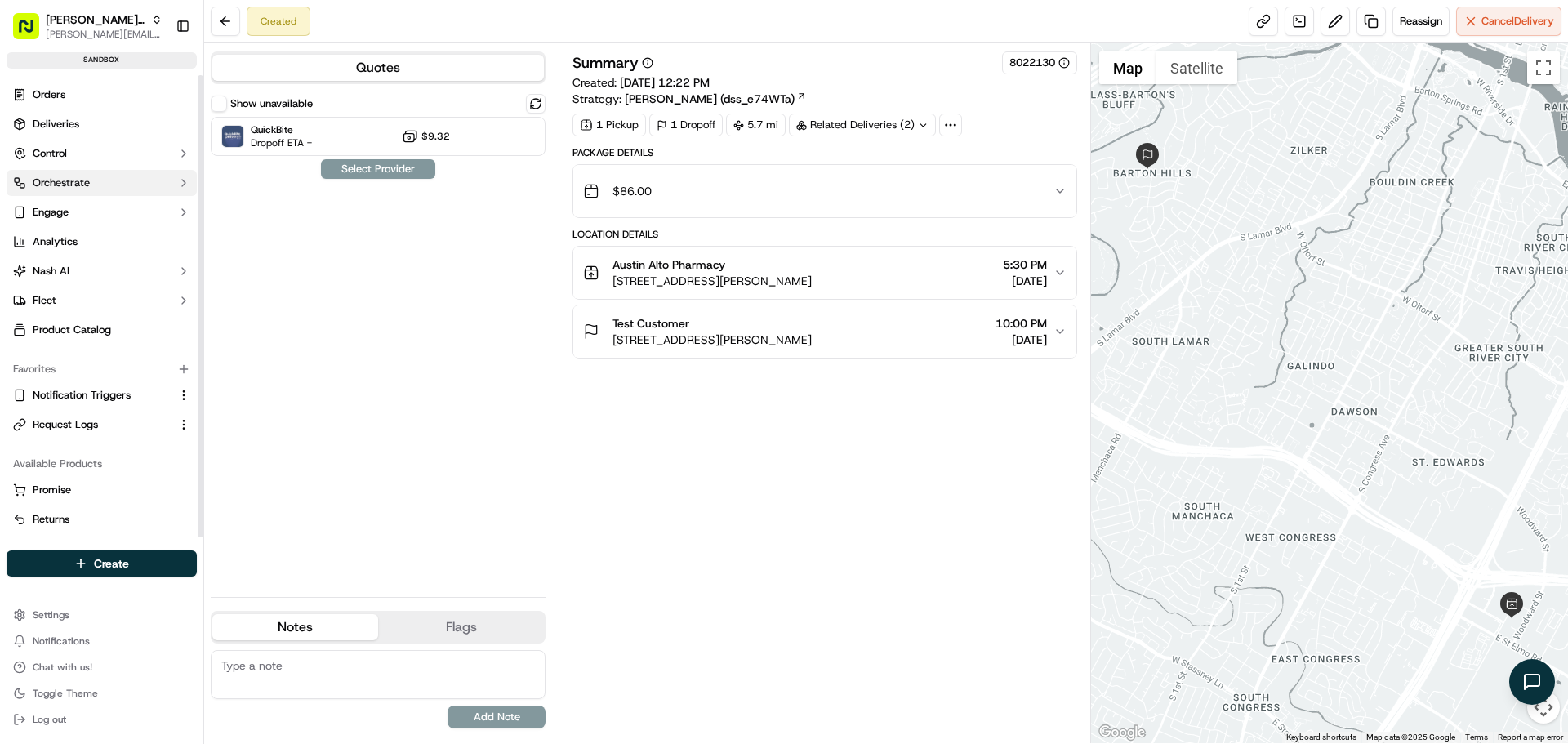
click at [78, 175] on span "Orchestrate" at bounding box center [61, 183] width 57 height 14
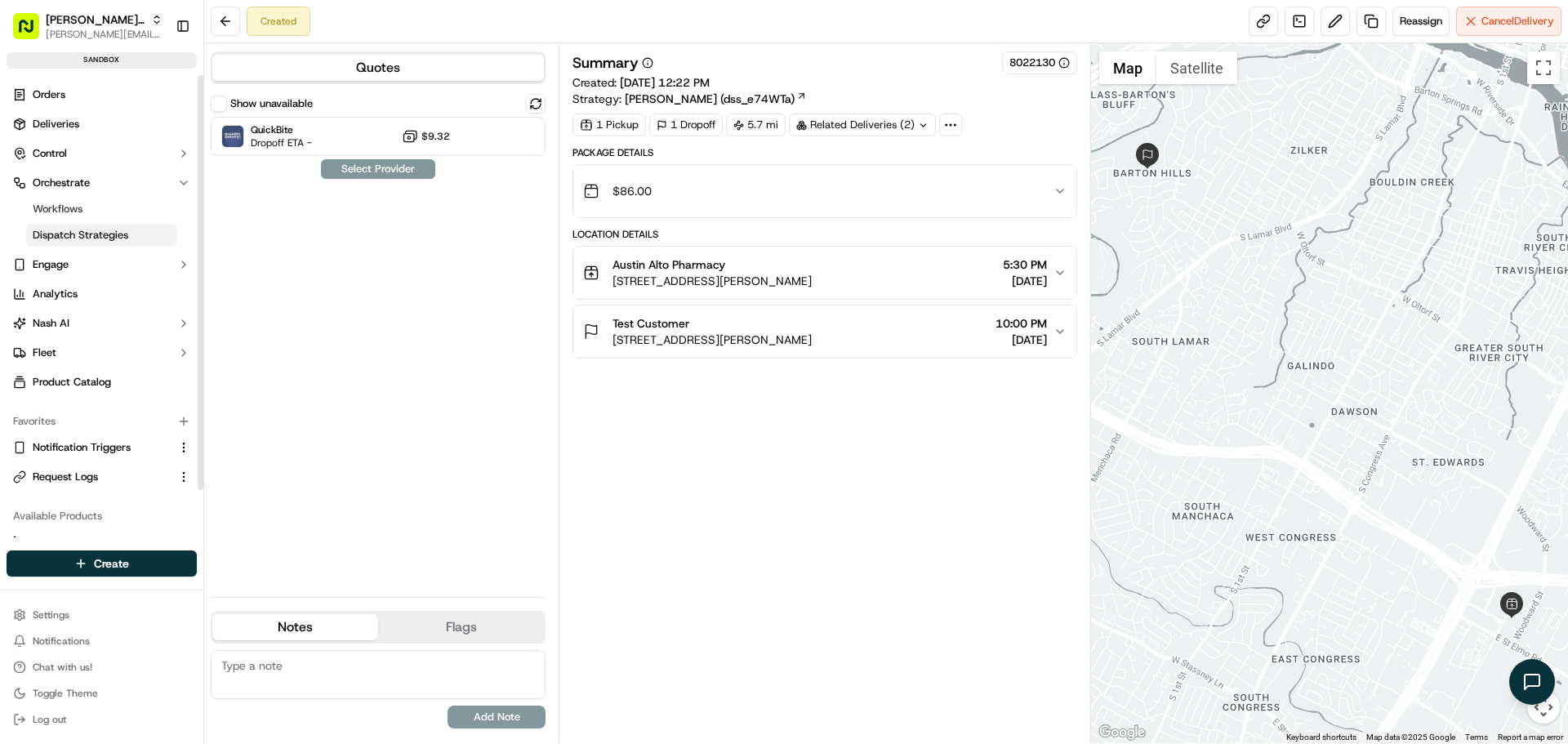
click at [84, 232] on span "Dispatch Strategies" at bounding box center [80, 235] width 96 height 14
click at [533, 111] on button at bounding box center [536, 104] width 20 height 20
click at [225, 107] on button "Show unavailable" at bounding box center [219, 104] width 16 height 16
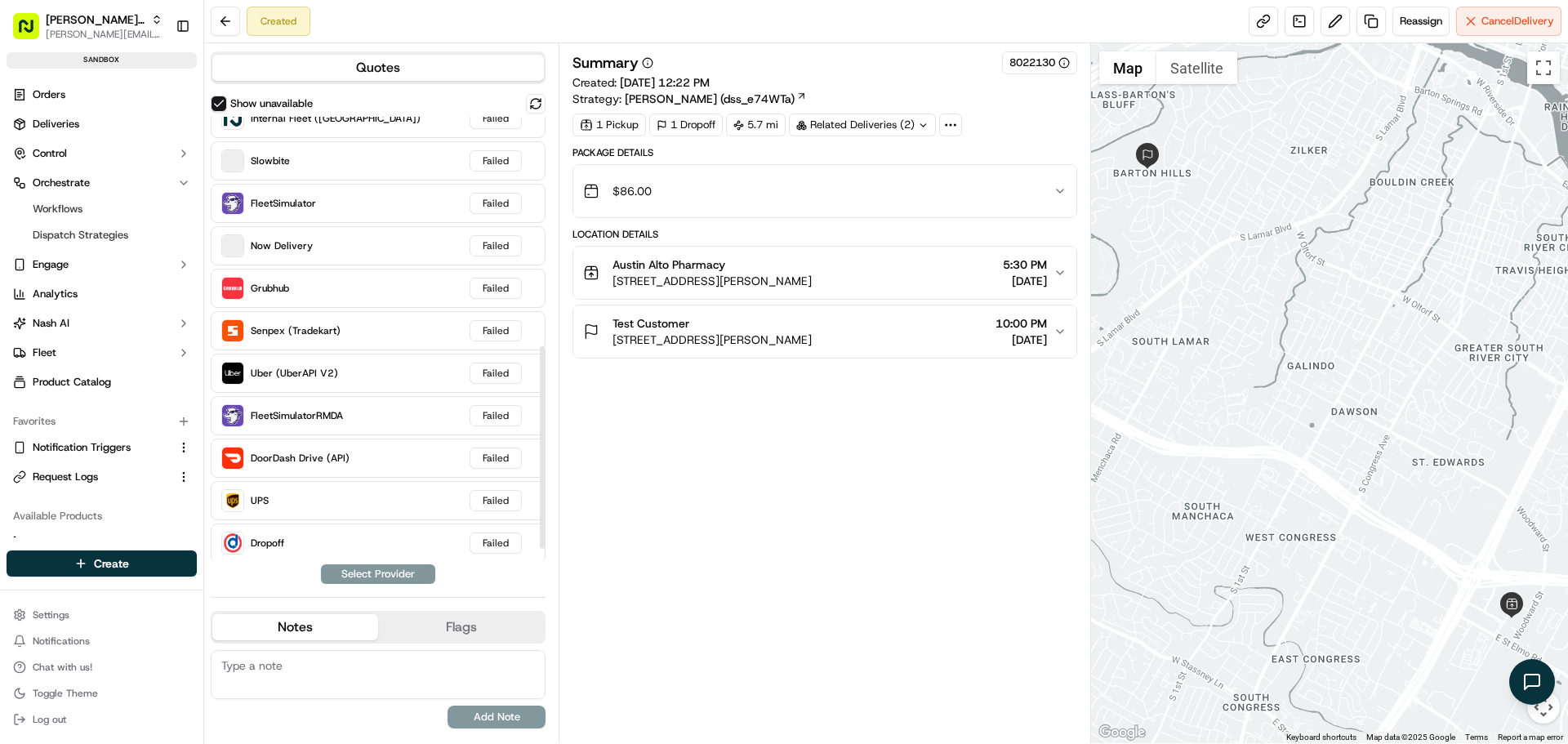
scroll to position [529, 0]
click at [530, 106] on button at bounding box center [536, 104] width 20 height 20
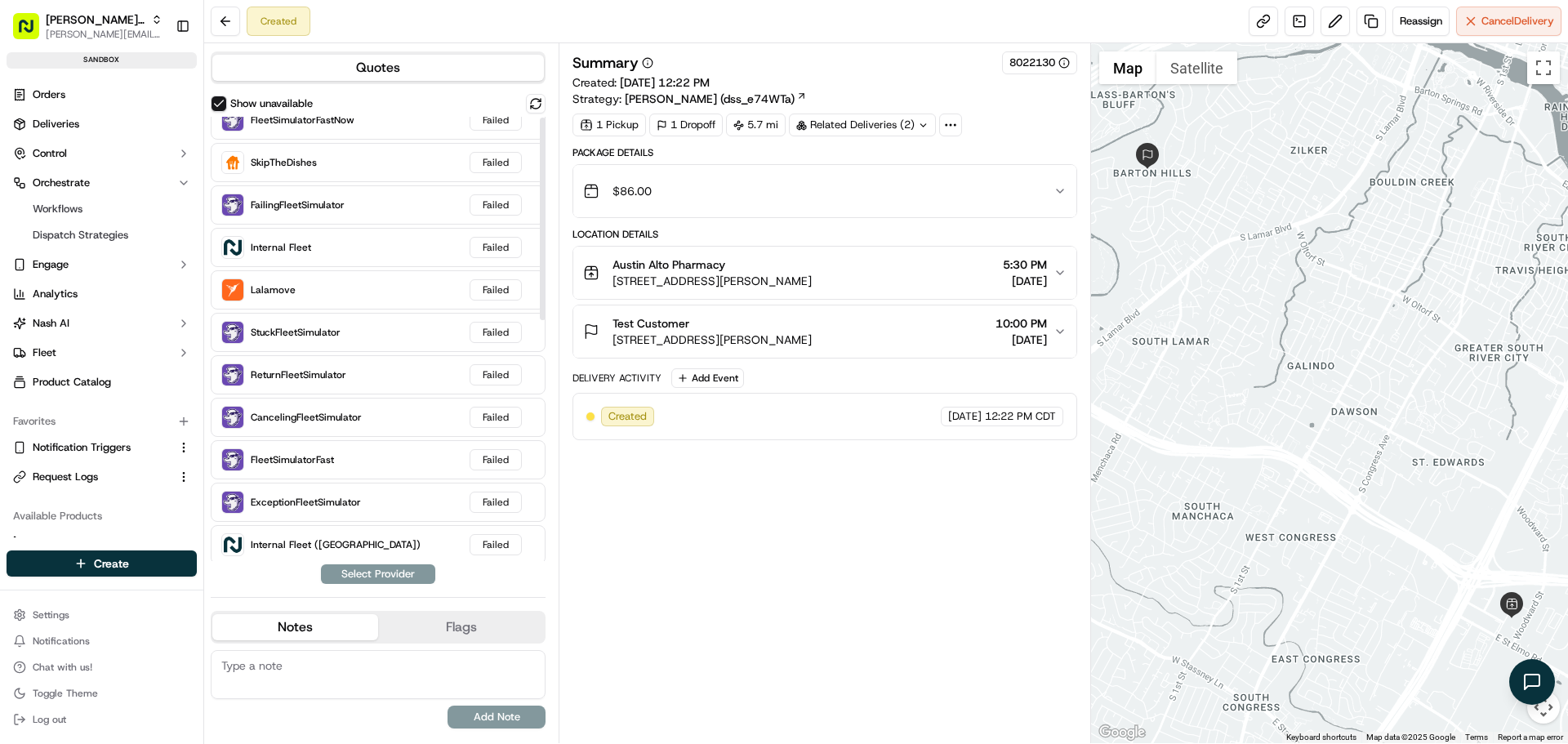
scroll to position [0, 0]
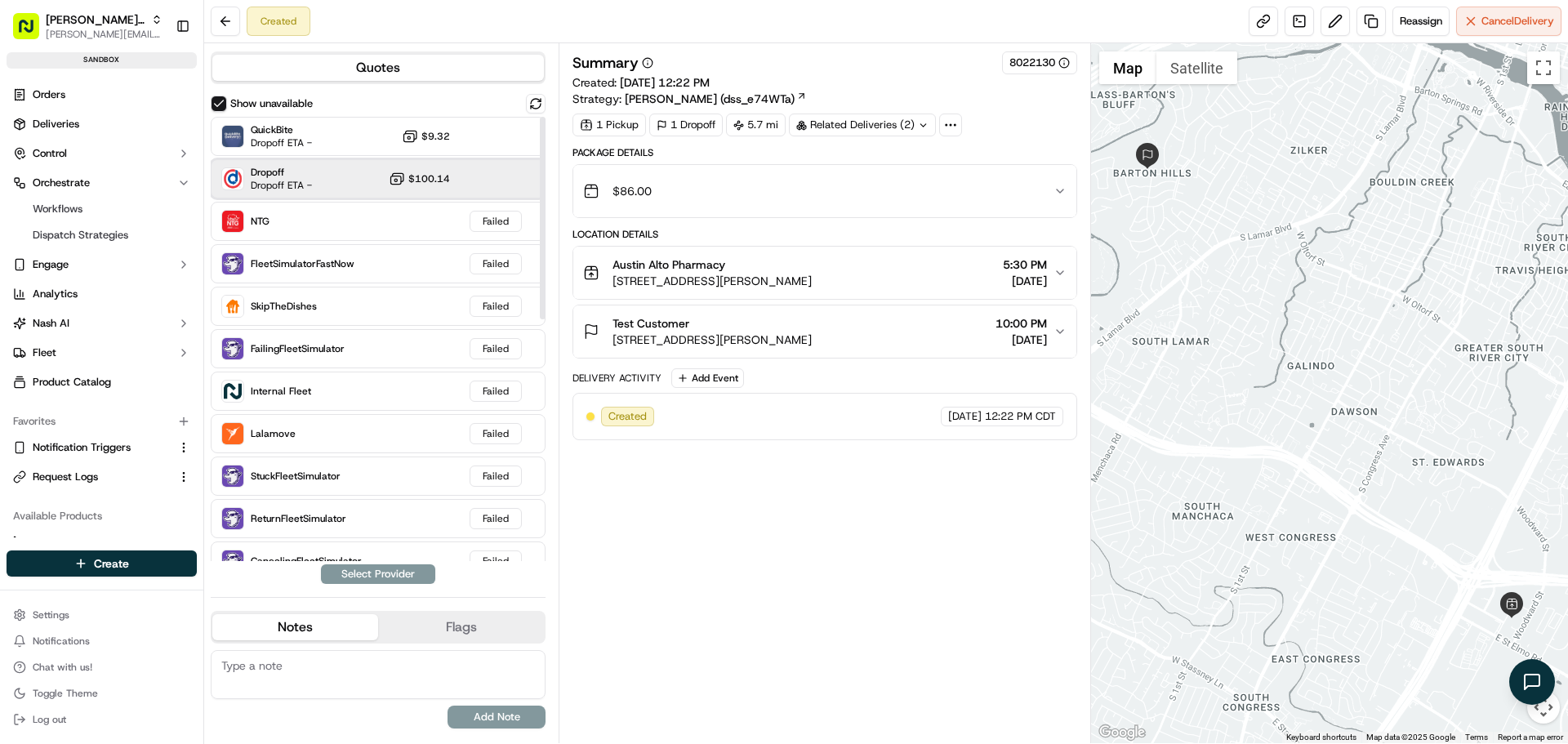
click at [351, 182] on div "Dropoff Dropoff ETA - $100.14" at bounding box center [378, 178] width 335 height 39
click at [373, 568] on button "Assign Provider" at bounding box center [378, 574] width 116 height 20
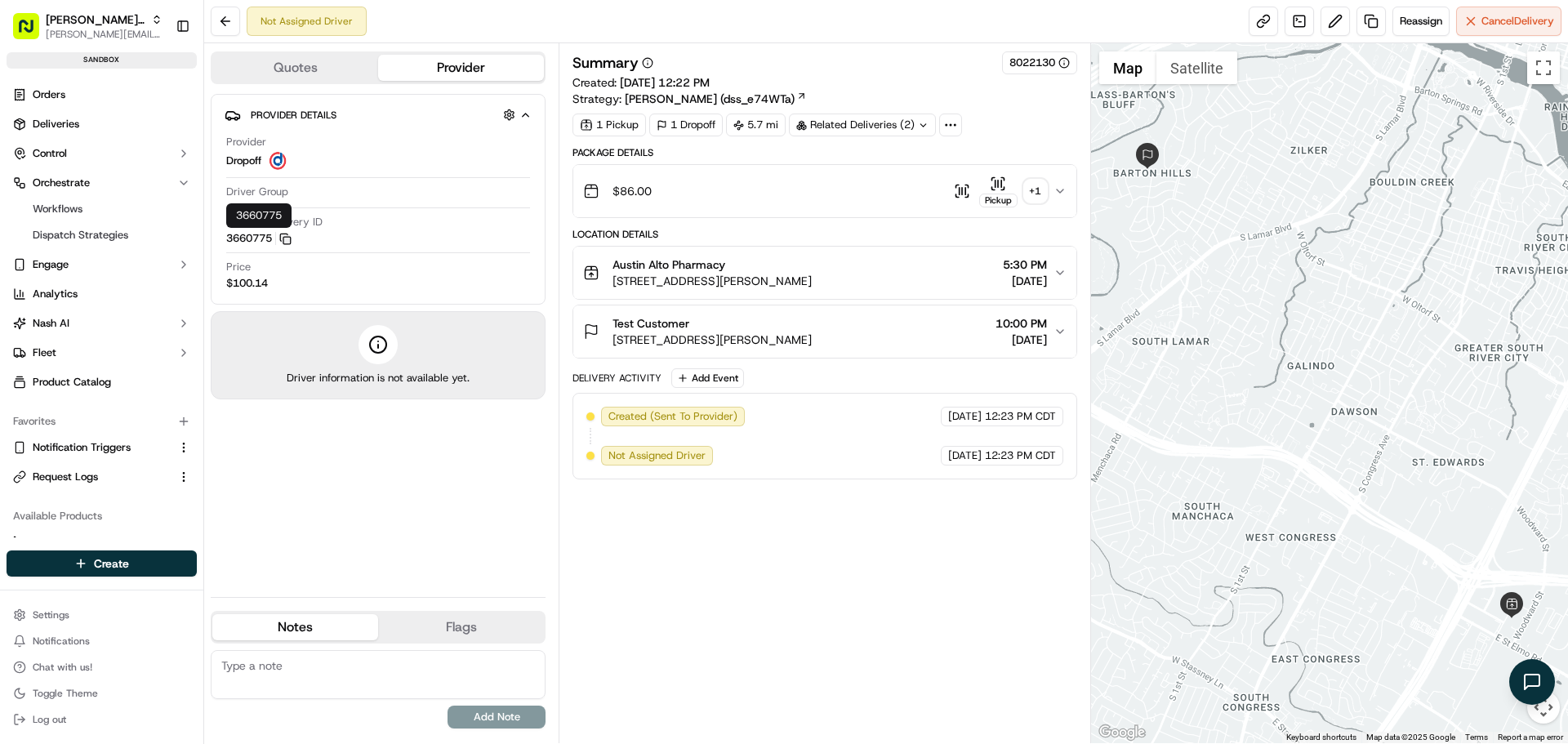
click at [282, 240] on icon "button" at bounding box center [286, 239] width 13 height 13
click at [1542, 30] on icon "Notifications (F8)" at bounding box center [1541, 27] width 13 height 13
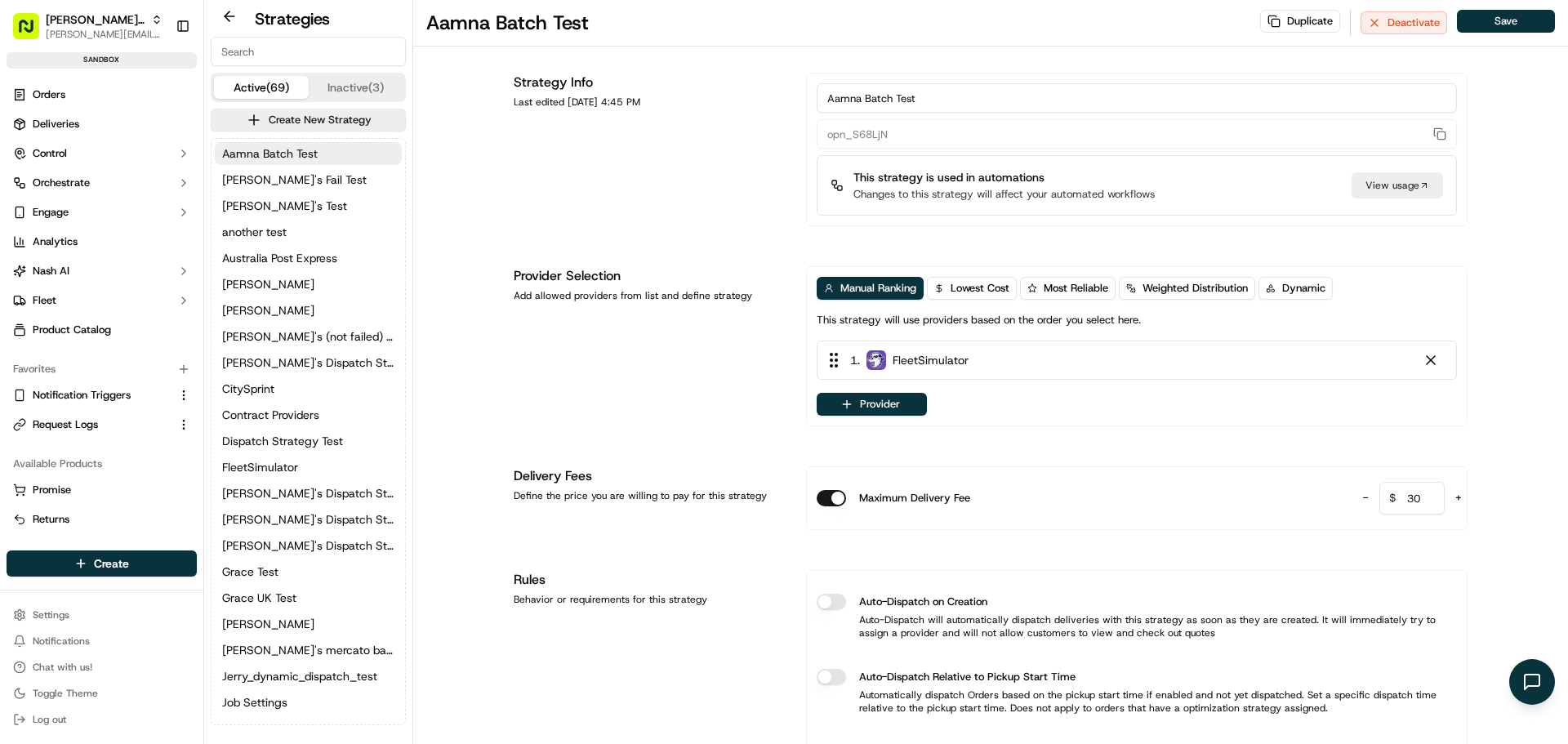
click at [266, 53] on input at bounding box center [308, 52] width 195 height 30
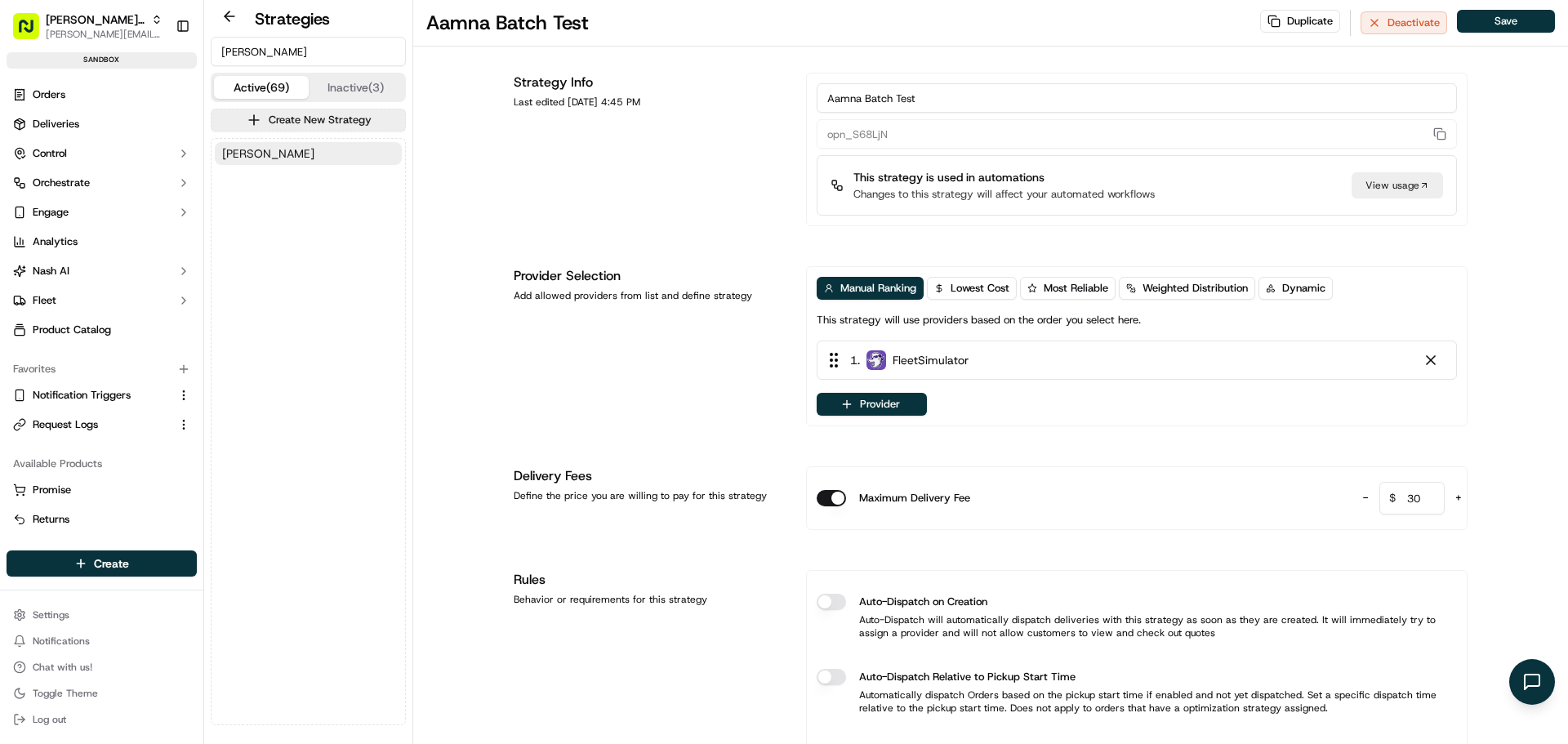
type input "jeff"
click at [271, 147] on button "Jeff Test" at bounding box center [308, 153] width 187 height 23
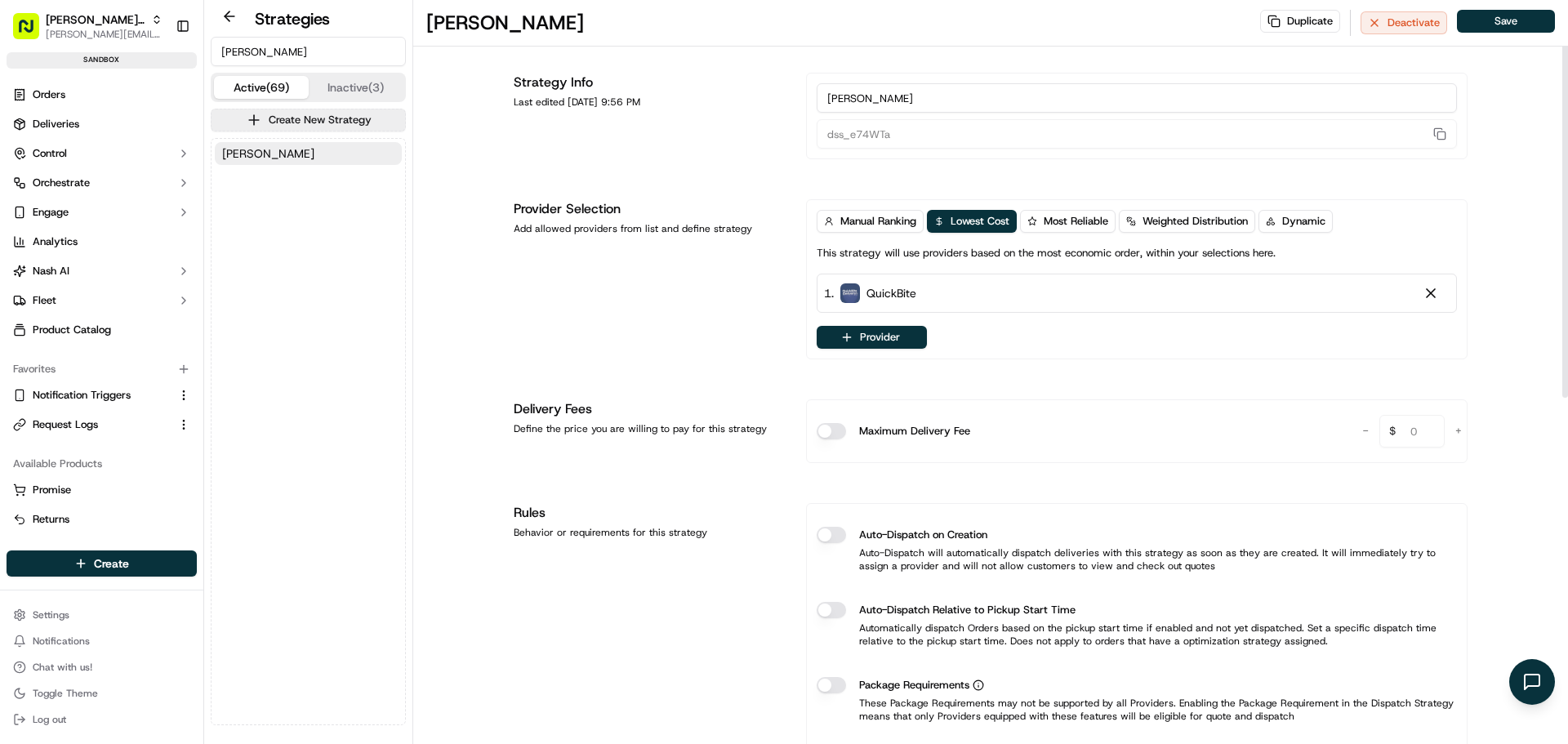
click at [941, 334] on div "Provider" at bounding box center [1137, 336] width 640 height 23
click at [903, 334] on button "Provider" at bounding box center [872, 336] width 110 height 23
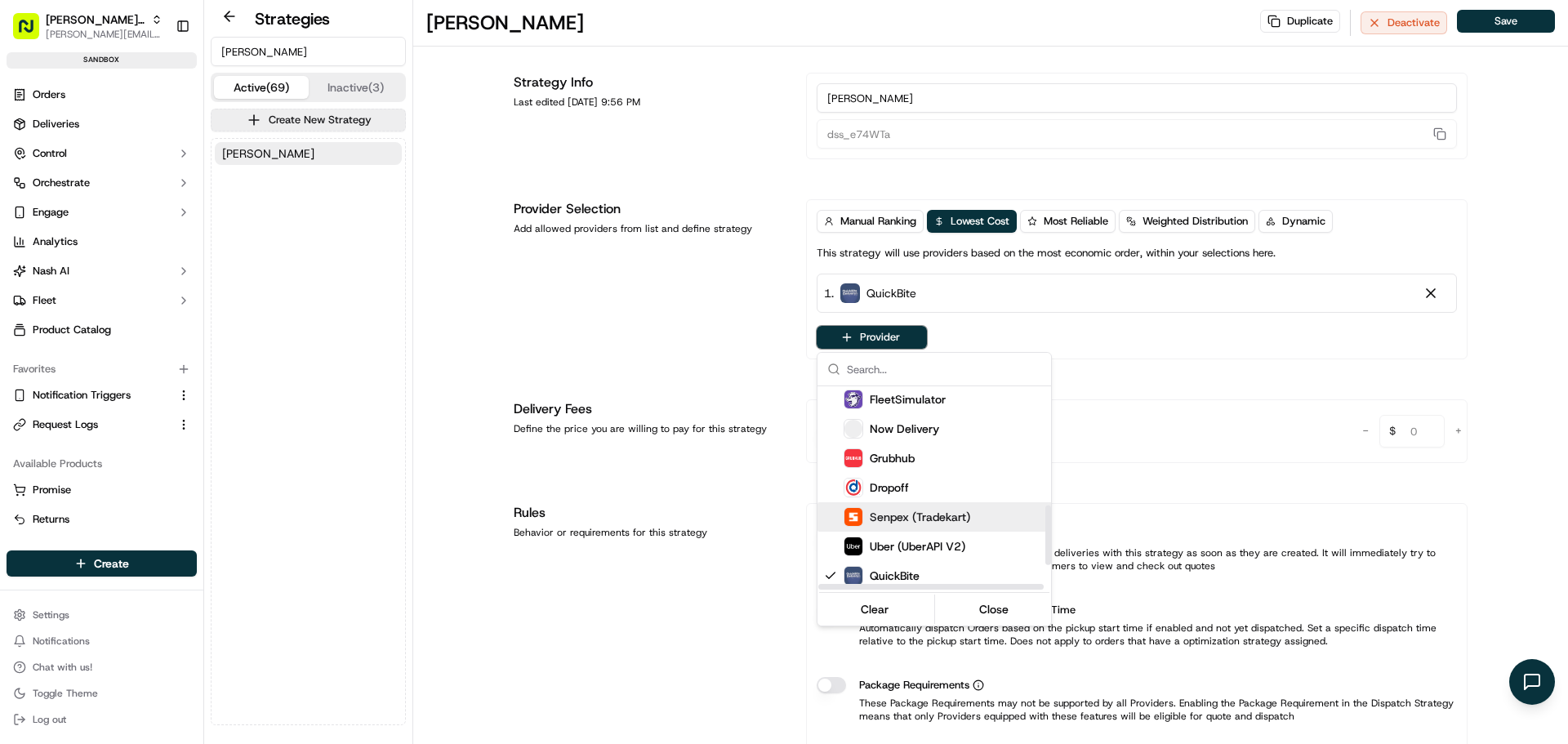
scroll to position [496, 0]
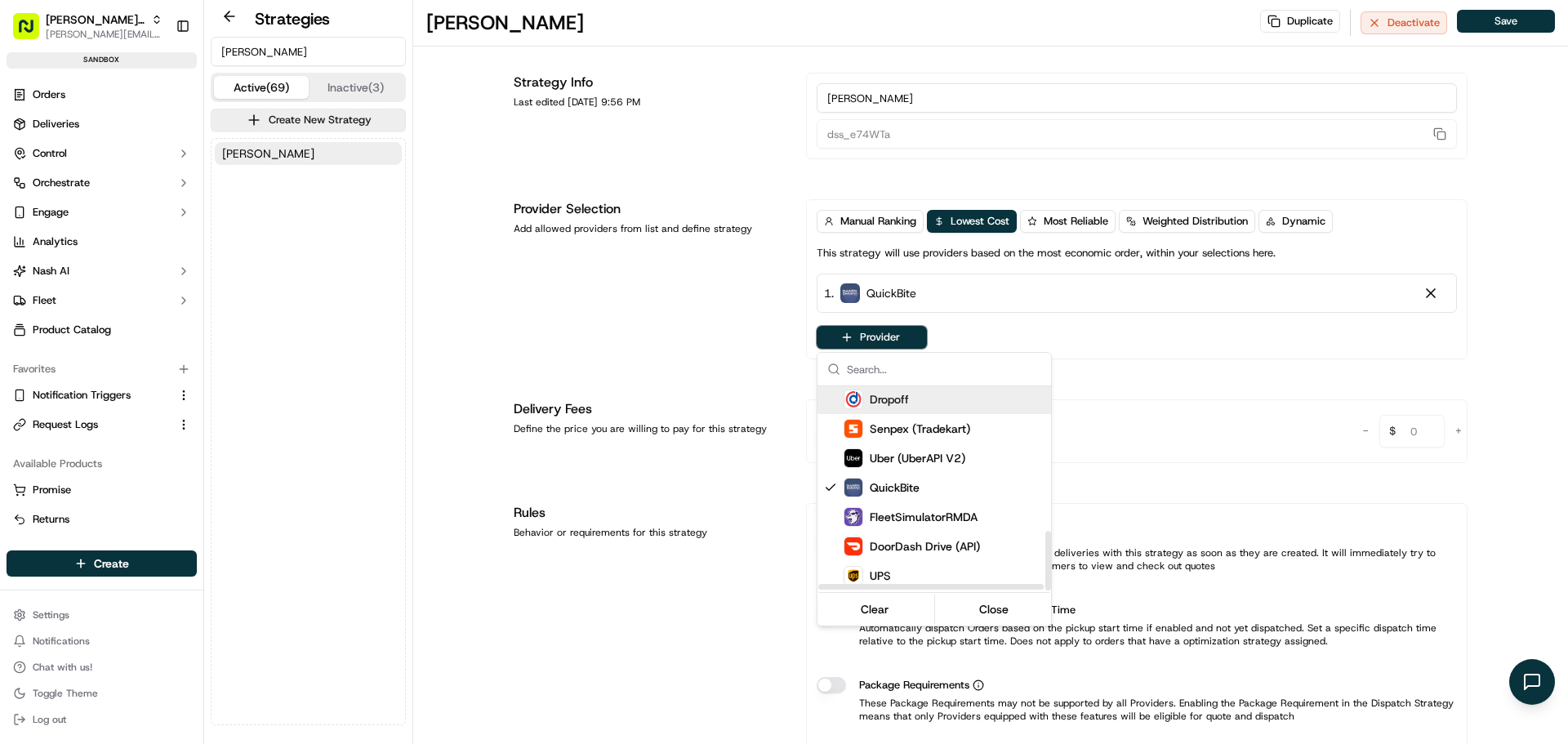
click at [917, 404] on div "Dropoff" at bounding box center [974, 400] width 261 height 20
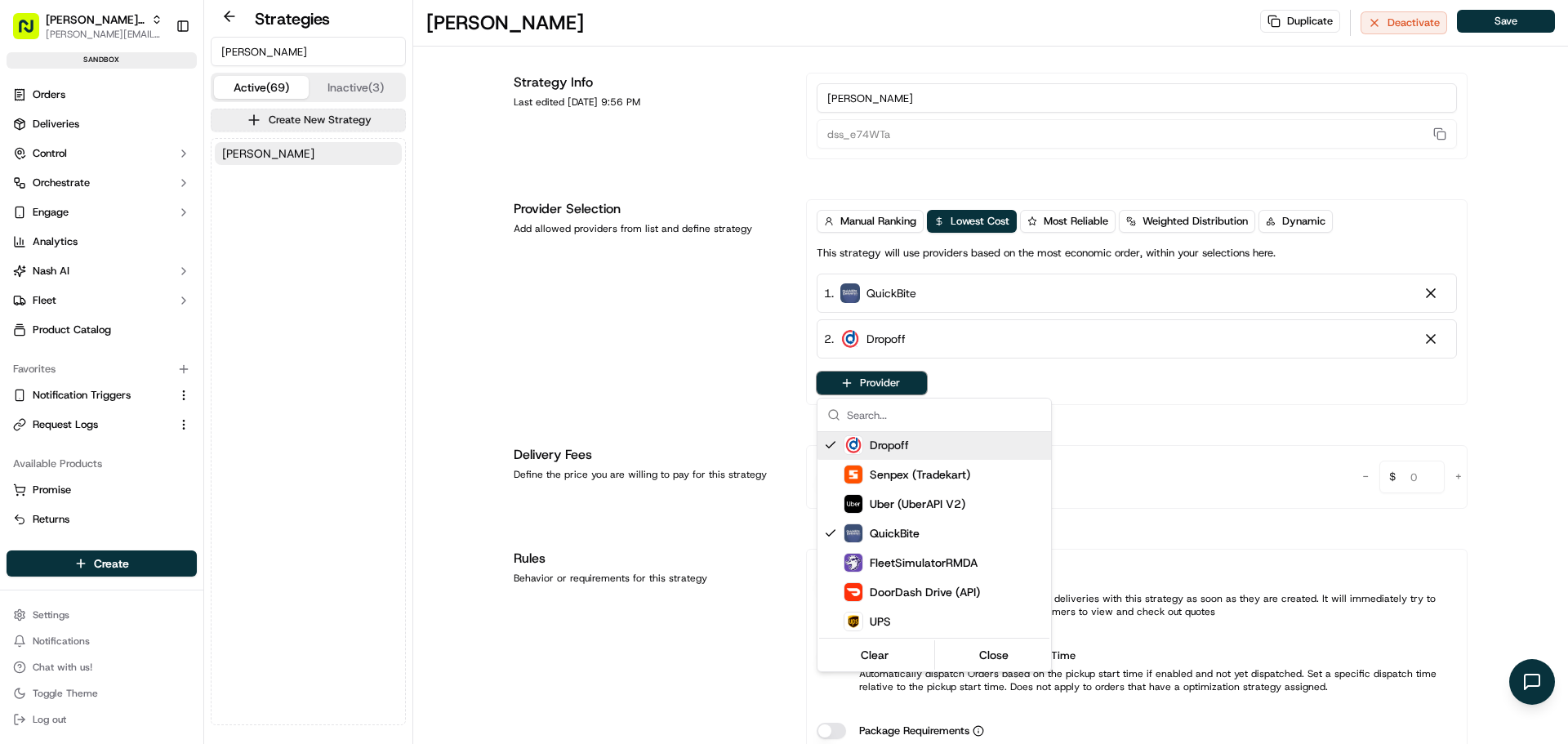
click at [1214, 388] on html "Nash Org jeff@usenash.com Toggle Sidebar sandbox Orders Deliveries Control Orch…" at bounding box center [784, 372] width 1568 height 744
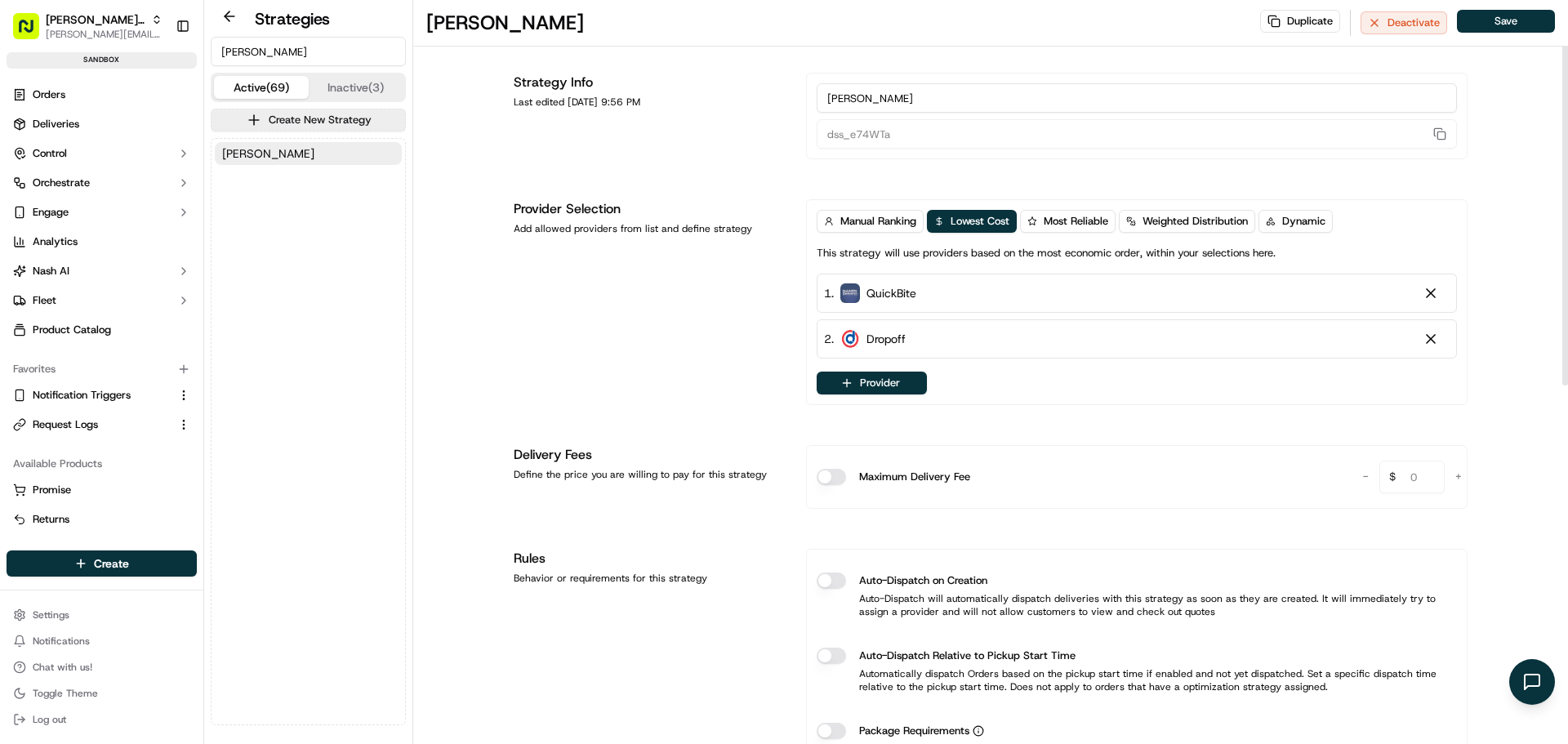
click at [1490, 29] on button "Save" at bounding box center [1507, 21] width 98 height 23
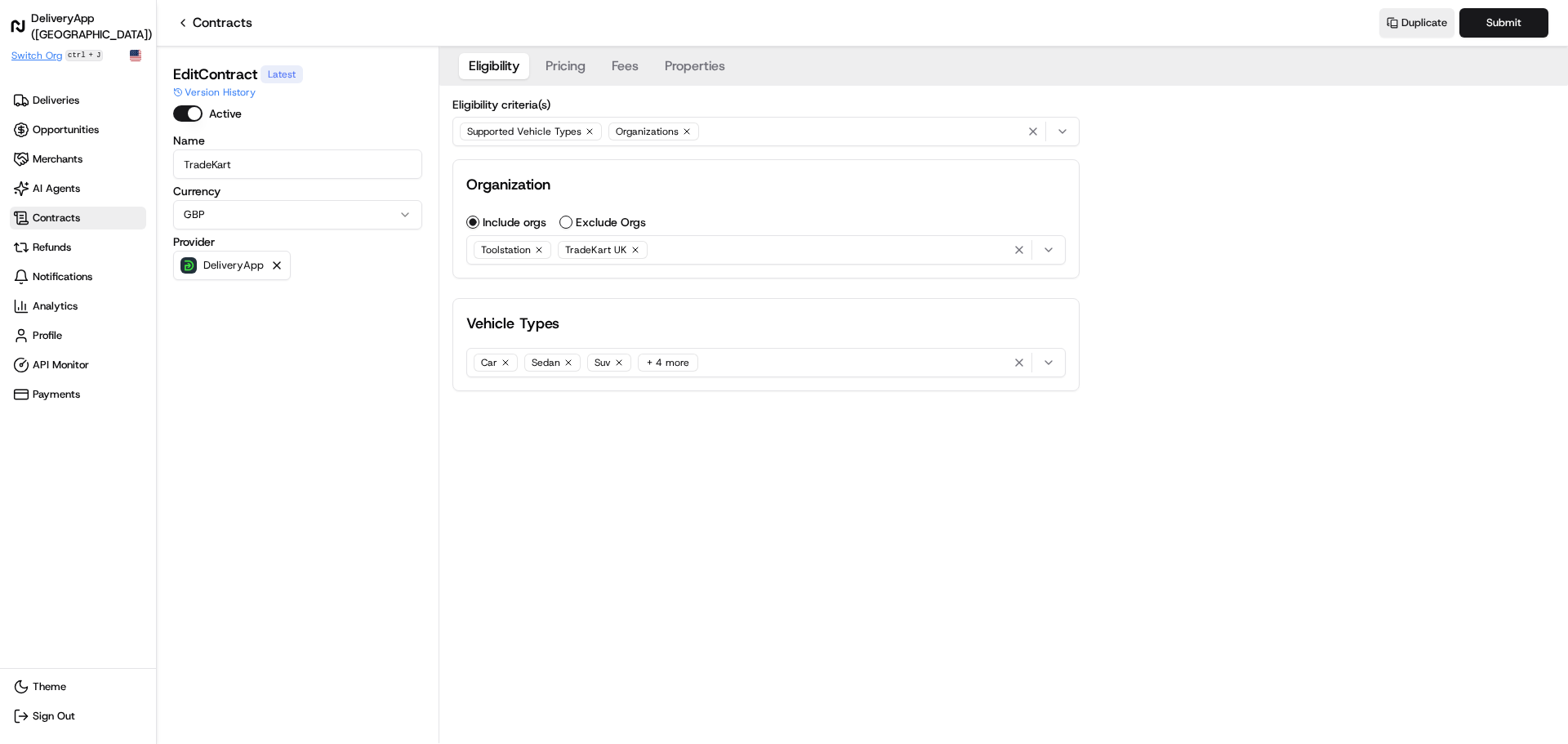
click at [35, 57] on span "Switch Org" at bounding box center [37, 55] width 51 height 13
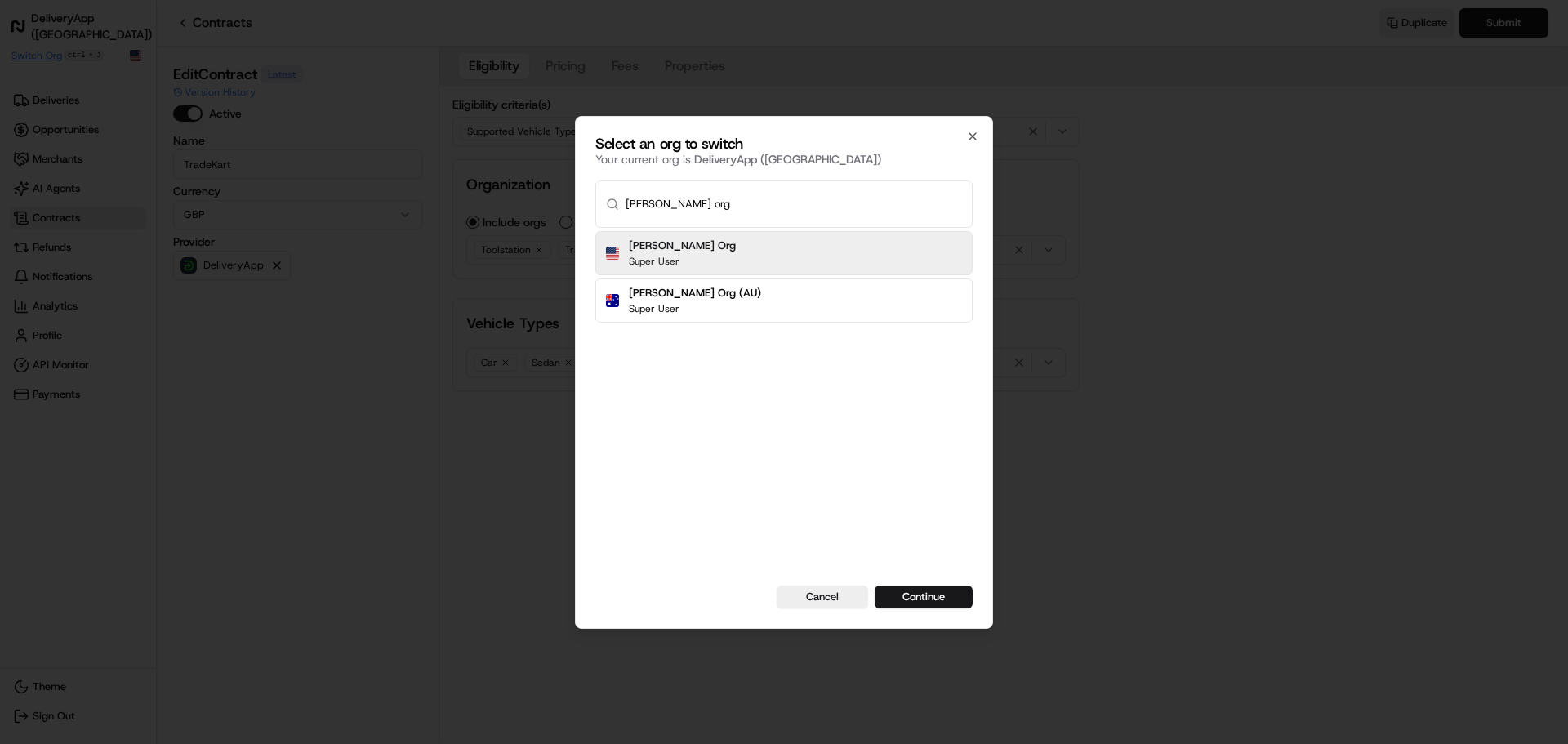
type input "[PERSON_NAME] org"
click at [875, 586] on button "Continue" at bounding box center [924, 597] width 98 height 23
